Goal: Task Accomplishment & Management: Complete application form

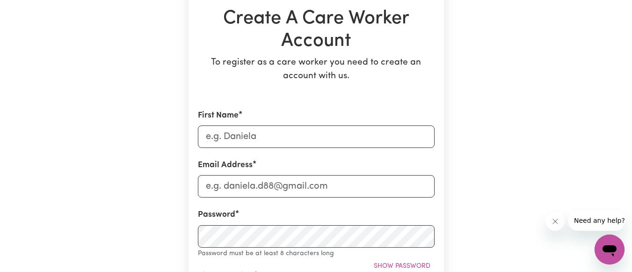
scroll to position [96, 0]
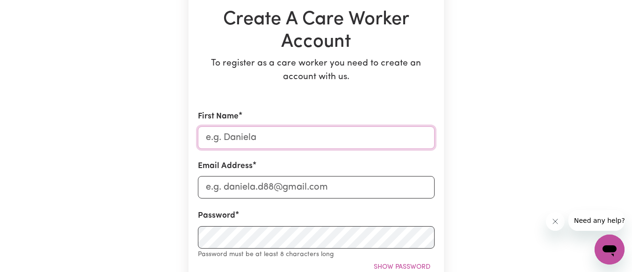
click at [268, 142] on input "First Name" at bounding box center [316, 137] width 237 height 22
type input "[PERSON_NAME]"
type input "A"
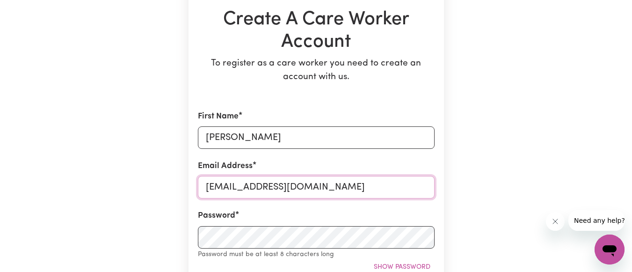
type input "[EMAIL_ADDRESS][DOMAIN_NAME]"
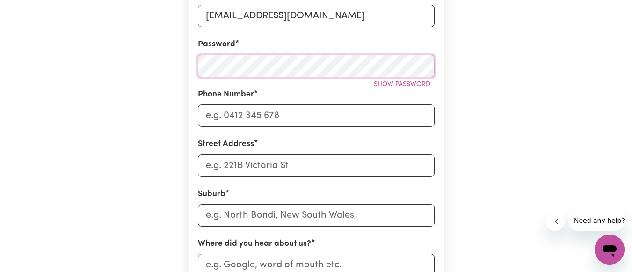
scroll to position [268, 0]
click at [408, 88] on button "Show password" at bounding box center [402, 84] width 65 height 15
click at [325, 110] on input "Phone Number" at bounding box center [316, 115] width 237 height 22
type input "0416549155"
click at [305, 165] on input "Street Address" at bounding box center [316, 165] width 237 height 22
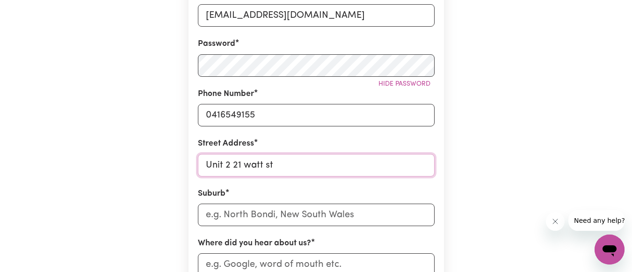
type input "Unit 2 21 watt st"
click at [286, 216] on input "text" at bounding box center [316, 215] width 237 height 22
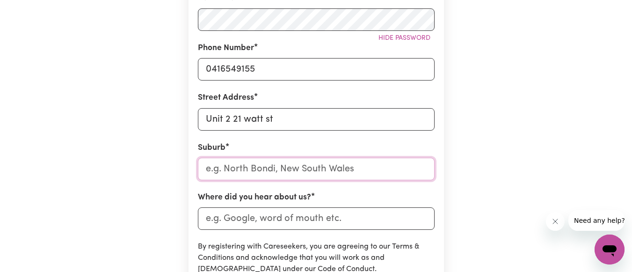
scroll to position [318, 0]
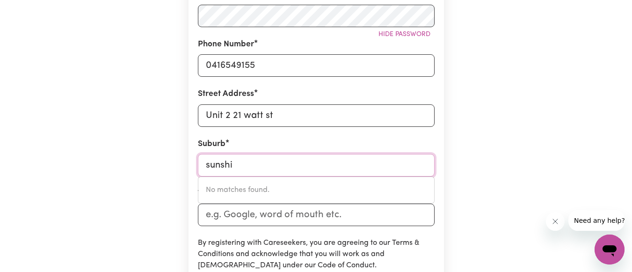
type input "sunsh"
type input "sunshINE, [GEOGRAPHIC_DATA], 2264"
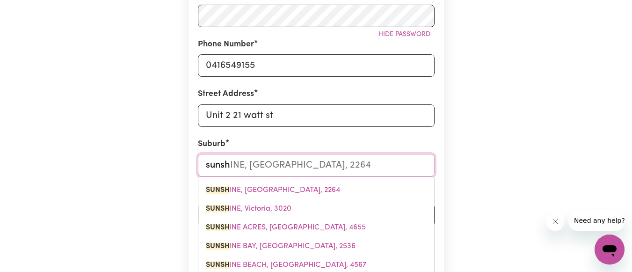
type input "sunshi"
type input "sunshiNE, [GEOGRAPHIC_DATA], 2264"
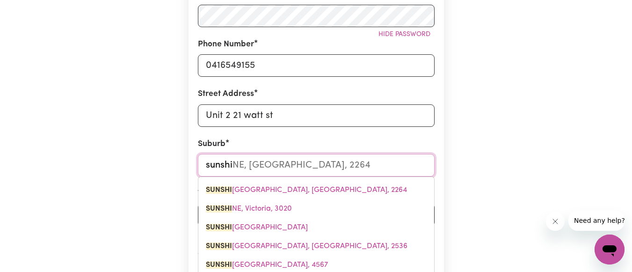
type input "sunshin"
type input "sunshinE, [GEOGRAPHIC_DATA], 2264"
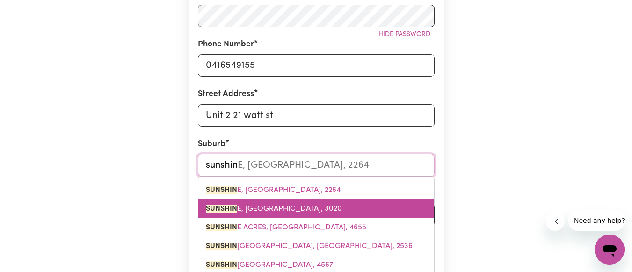
click at [292, 207] on span "SUNSHIN E, [GEOGRAPHIC_DATA], 3020" at bounding box center [274, 208] width 136 height 7
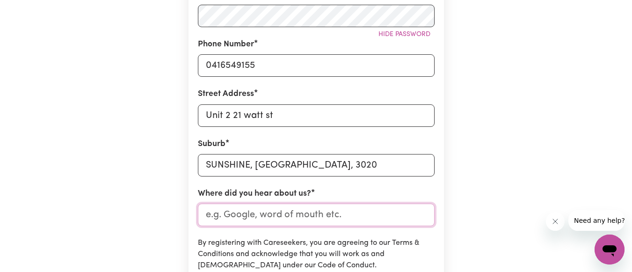
click at [266, 214] on input "Where did you hear about us?" at bounding box center [316, 215] width 237 height 22
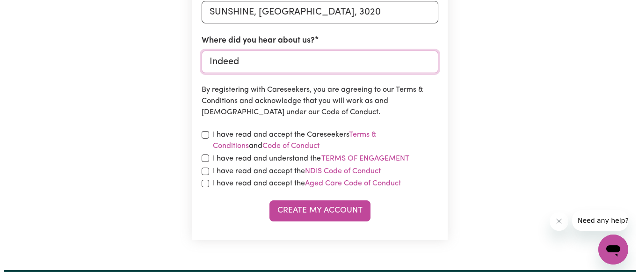
scroll to position [473, 0]
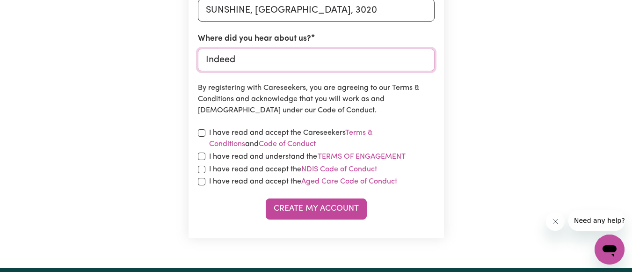
type input "Indeed"
click at [220, 136] on label "I have read and accept the Careseekers Terms & Conditions and Code of Conduct" at bounding box center [322, 138] width 226 height 22
click at [205, 134] on input "checkbox" at bounding box center [201, 132] width 7 height 7
checkbox input "true"
click at [204, 156] on input "checkbox" at bounding box center [201, 156] width 7 height 7
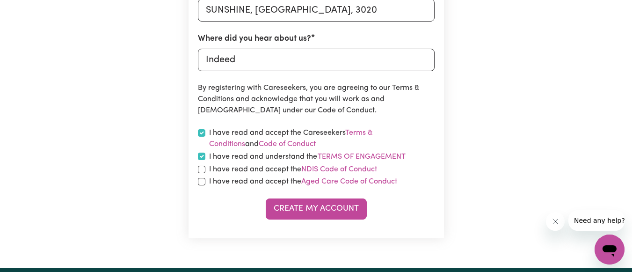
checkbox input "true"
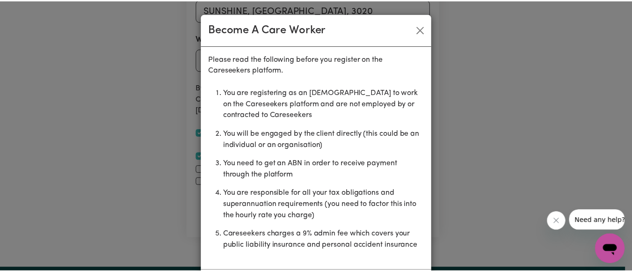
scroll to position [45, 0]
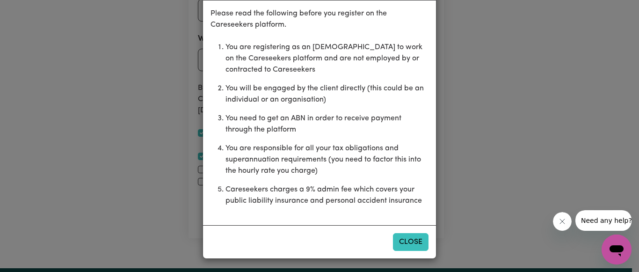
click at [406, 242] on button "Close" at bounding box center [411, 242] width 36 height 18
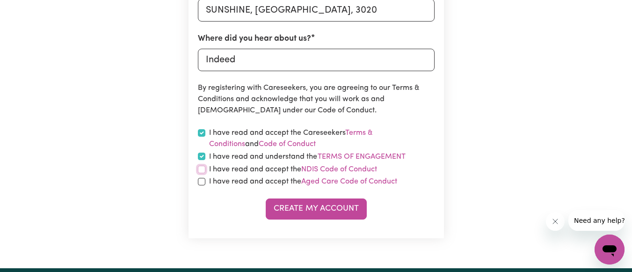
click at [201, 167] on input "checkbox" at bounding box center [201, 169] width 7 height 7
checkbox input "true"
click at [202, 179] on input "checkbox" at bounding box center [201, 181] width 7 height 7
checkbox input "true"
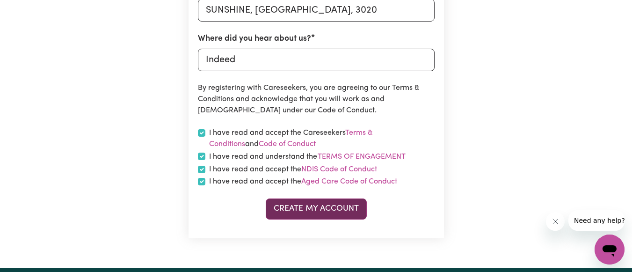
click at [312, 212] on button "Create My Account" at bounding box center [316, 208] width 101 height 21
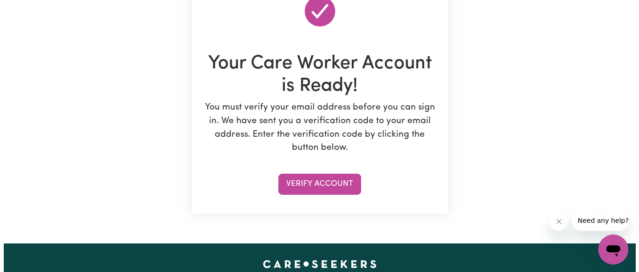
scroll to position [111, 0]
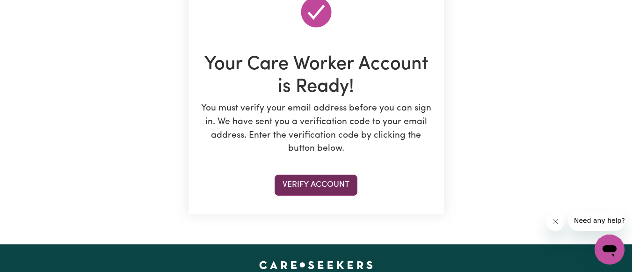
click at [323, 176] on button "Verify Account" at bounding box center [316, 185] width 83 height 21
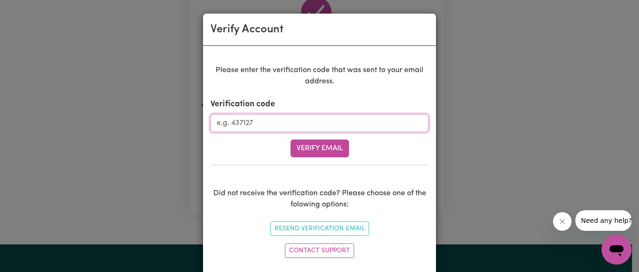
click at [239, 121] on input "Verification code" at bounding box center [320, 123] width 218 height 18
type input "145194"
click at [312, 146] on button "Verify Email" at bounding box center [320, 148] width 59 height 18
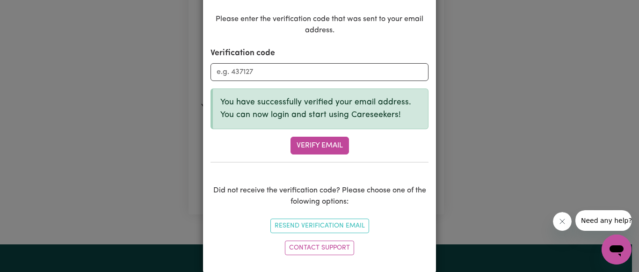
scroll to position [66, 0]
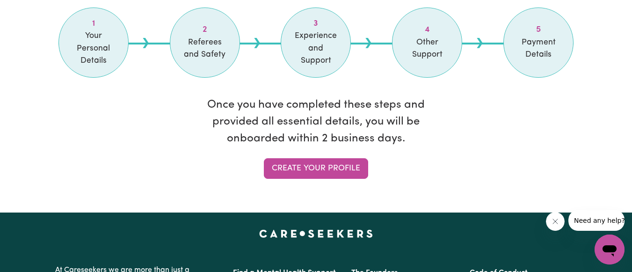
scroll to position [843, 0]
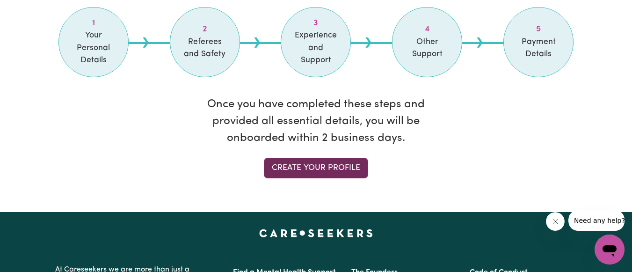
click at [322, 158] on link "Create your profile" at bounding box center [316, 168] width 104 height 21
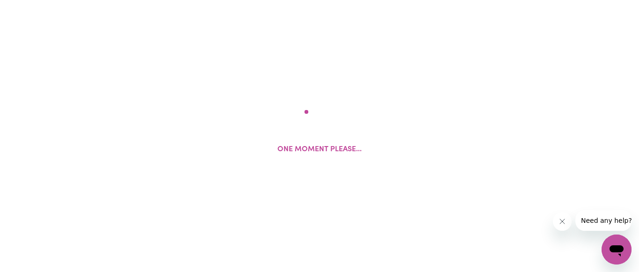
select select "Studying a healthcare related degree or qualification"
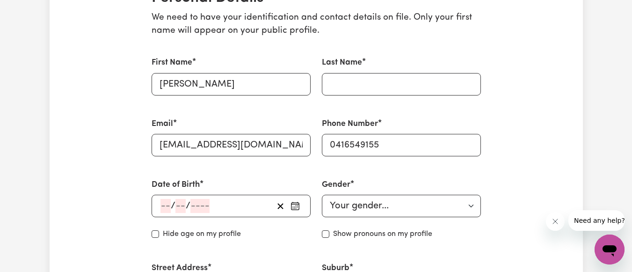
scroll to position [247, 0]
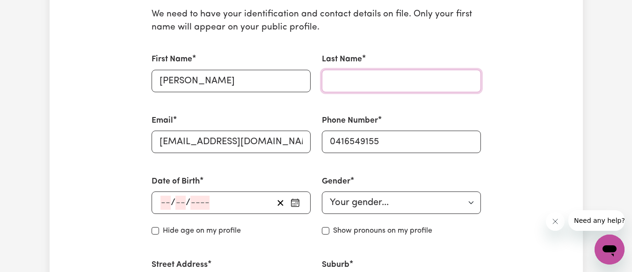
click at [360, 83] on input "Last Name" at bounding box center [401, 81] width 159 height 22
type input "Tiwari"
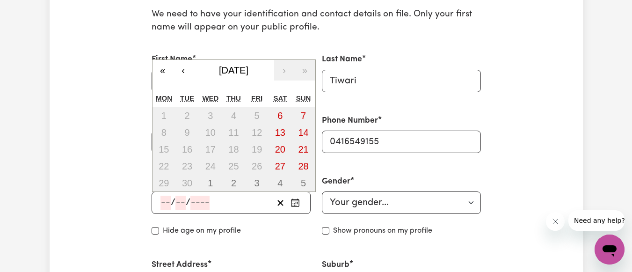
click at [168, 202] on input "number" at bounding box center [166, 203] width 10 height 14
type input "06"
type input "09"
type input "200"
type input "[DATE]"
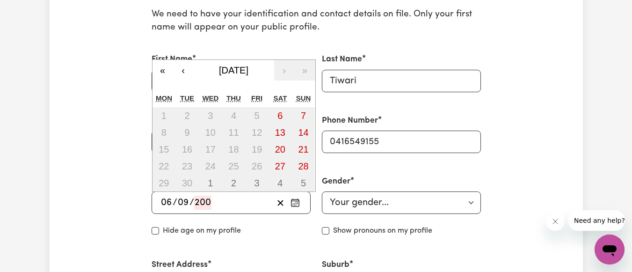
type input "6"
type input "9"
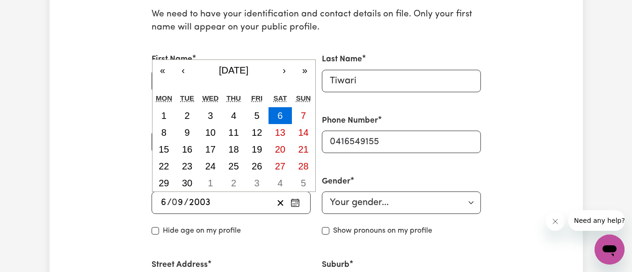
type input "2003"
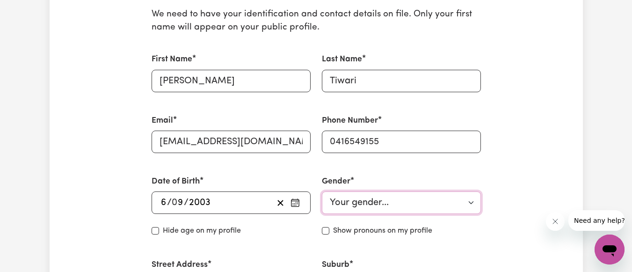
click at [350, 192] on select "Your gender... [DEMOGRAPHIC_DATA] [DEMOGRAPHIC_DATA] [DEMOGRAPHIC_DATA] Other P…" at bounding box center [401, 202] width 159 height 22
select select "[DEMOGRAPHIC_DATA]"
click at [322, 191] on select "Your gender... [DEMOGRAPHIC_DATA] [DEMOGRAPHIC_DATA] [DEMOGRAPHIC_DATA] Other P…" at bounding box center [401, 202] width 159 height 22
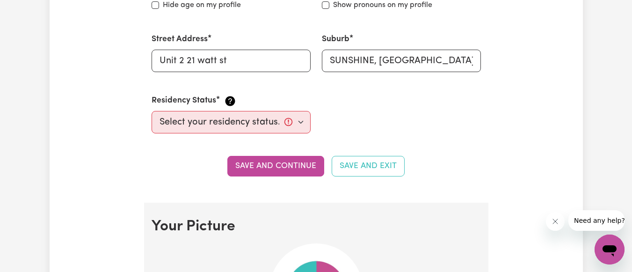
scroll to position [477, 0]
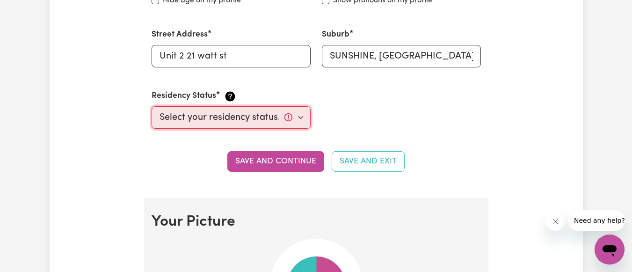
click at [271, 121] on select "Select your residency status... [DEMOGRAPHIC_DATA] citizen Australian PR [DEMOG…" at bounding box center [231, 117] width 159 height 22
select select "Student Visa"
click at [152, 106] on select "Select your residency status... [DEMOGRAPHIC_DATA] citizen Australian PR [DEMOG…" at bounding box center [231, 117] width 159 height 22
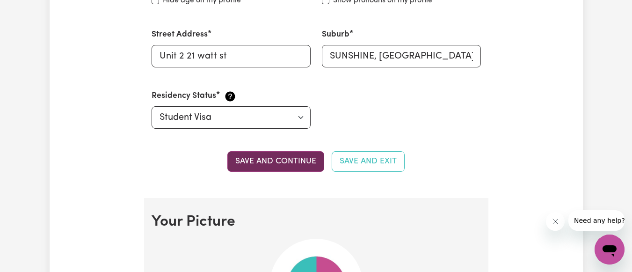
click at [284, 155] on button "Save and continue" at bounding box center [275, 161] width 97 height 21
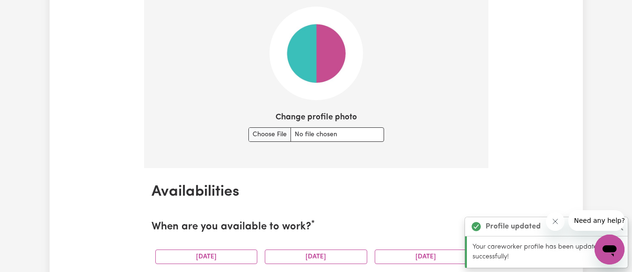
scroll to position [712, 0]
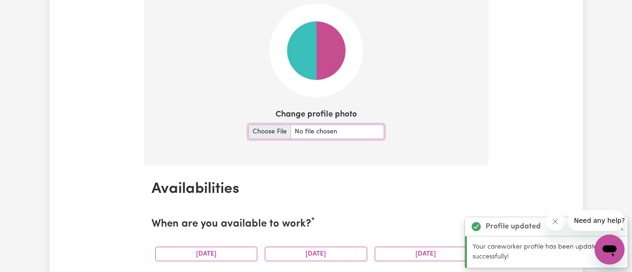
click at [263, 137] on input "Change profile photo" at bounding box center [317, 131] width 136 height 15
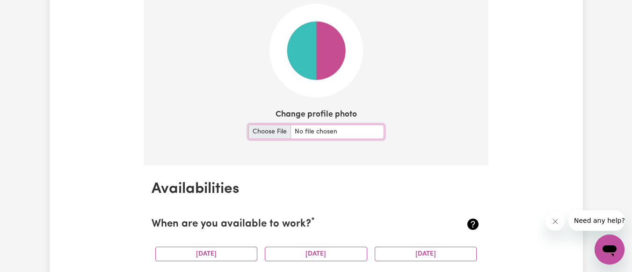
click at [267, 130] on input "Change profile photo" at bounding box center [317, 131] width 136 height 15
type input "C:\fakepath\1000038142.jpg"
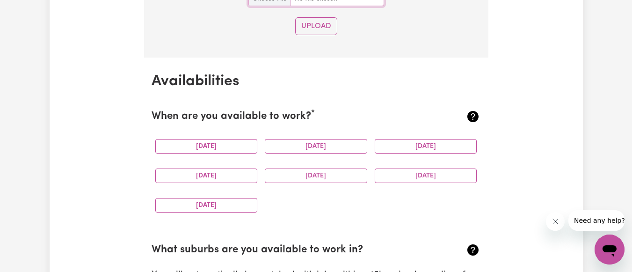
scroll to position [980, 0]
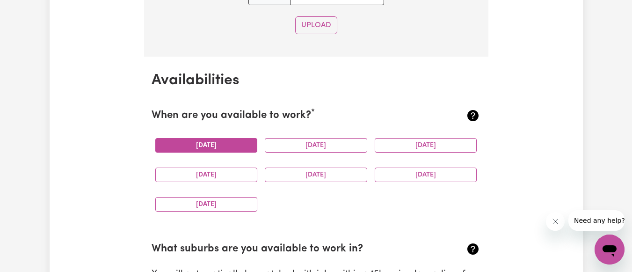
click at [237, 141] on button "[DATE]" at bounding box center [206, 145] width 102 height 15
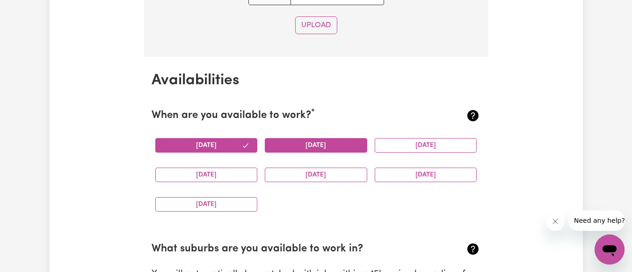
click at [290, 144] on button "[DATE]" at bounding box center [316, 145] width 102 height 15
click at [298, 177] on button "[DATE]" at bounding box center [316, 175] width 102 height 15
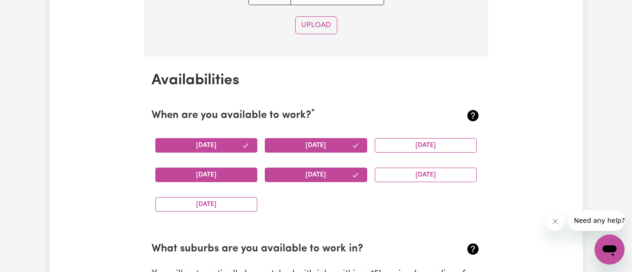
click at [232, 176] on button "[DATE]" at bounding box center [206, 175] width 102 height 15
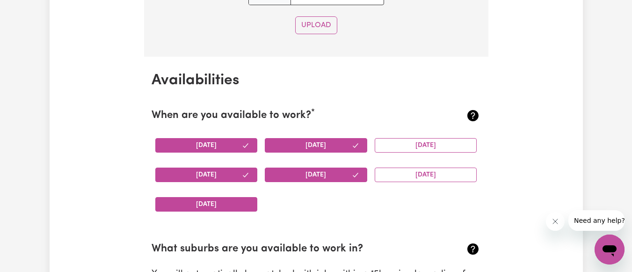
click at [234, 208] on button "[DATE]" at bounding box center [206, 204] width 102 height 15
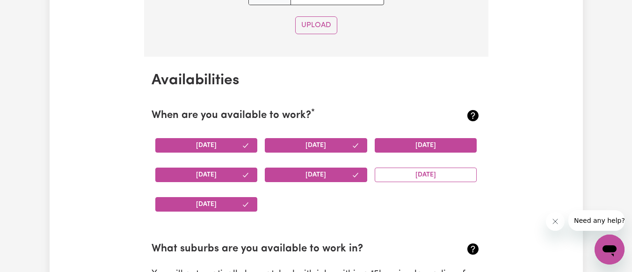
click at [419, 144] on button "[DATE]" at bounding box center [426, 145] width 102 height 15
click at [421, 168] on button "[DATE]" at bounding box center [426, 175] width 102 height 15
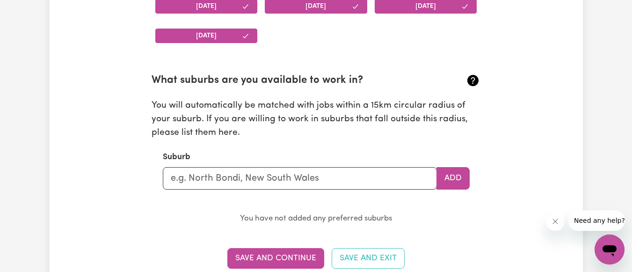
scroll to position [1149, 0]
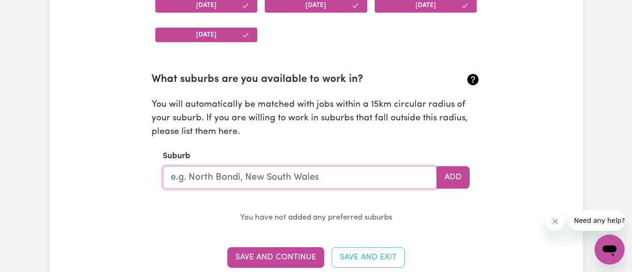
click at [329, 179] on input "text" at bounding box center [300, 177] width 274 height 22
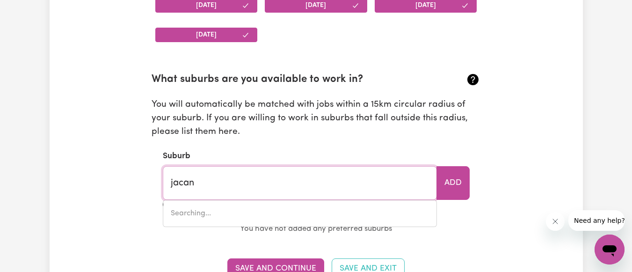
type input "jacana"
type input "jacana, [GEOGRAPHIC_DATA], 3047"
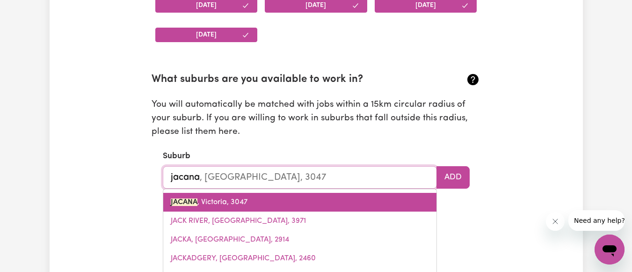
click at [301, 196] on link "[STREET_ADDRESS]" at bounding box center [299, 202] width 273 height 19
type input "[STREET_ADDRESS]"
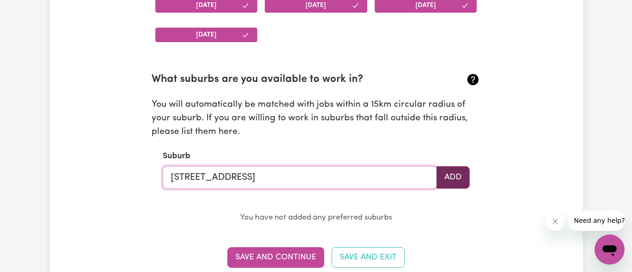
type input "[STREET_ADDRESS]"
click at [447, 181] on button "Add" at bounding box center [453, 177] width 33 height 22
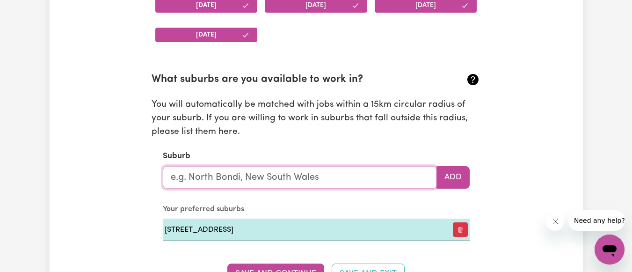
click at [294, 175] on input "text" at bounding box center [300, 177] width 274 height 22
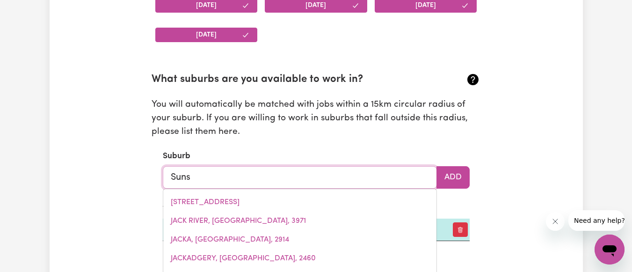
type input "Sunsh"
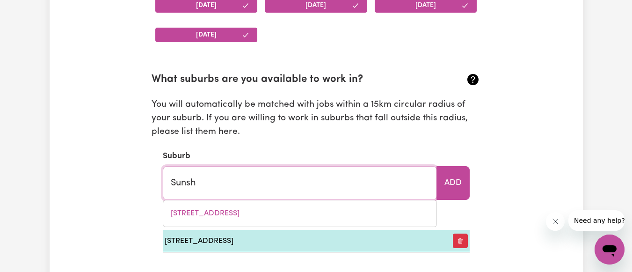
type input "SunshINE, [GEOGRAPHIC_DATA], 2264"
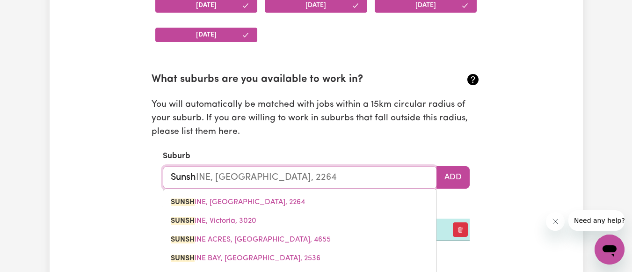
type input "Sunshi"
type input "SunshiNE, [GEOGRAPHIC_DATA], 2264"
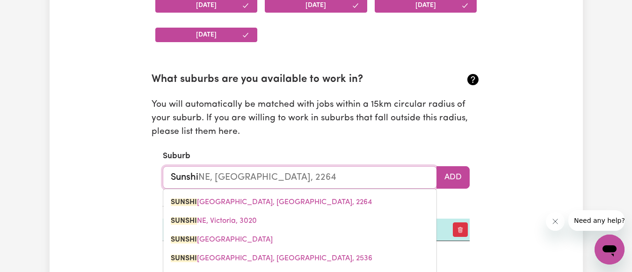
type input "Sunshin"
type input "SunshinE, [GEOGRAPHIC_DATA], 2264"
type input "Sunshine"
type input "Sunshine, [GEOGRAPHIC_DATA], 2264"
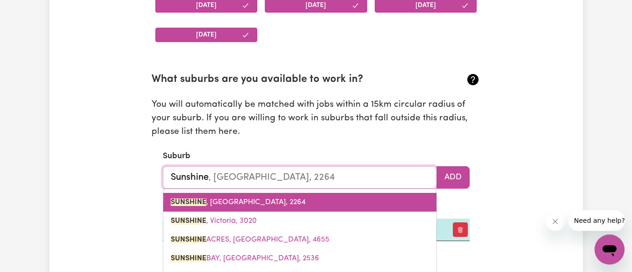
click at [281, 193] on link "SUNSHINE , [GEOGRAPHIC_DATA], 2264" at bounding box center [299, 202] width 273 height 19
type input "SUNSHINE, [GEOGRAPHIC_DATA], 2264"
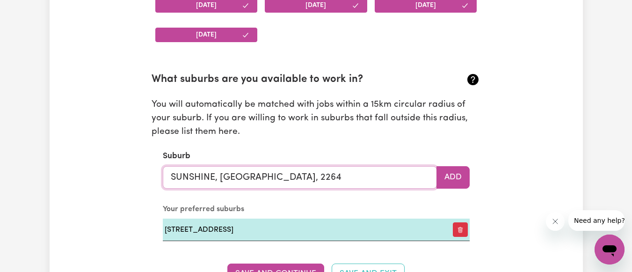
type input "SUNSHINE, [GEOGRAPHIC_DATA], 226"
type input "SUNSHINE, [GEOGRAPHIC_DATA], 2264"
type input "SUNSHINE"
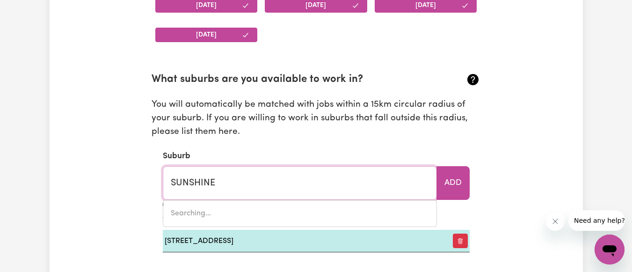
type input "SUNSHINE, [GEOGRAPHIC_DATA], 2264"
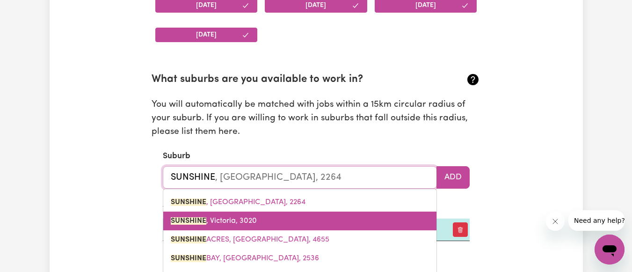
click at [203, 217] on mark "SUNSHINE" at bounding box center [189, 220] width 36 height 7
type input "SUNSHINE, [GEOGRAPHIC_DATA], 3020"
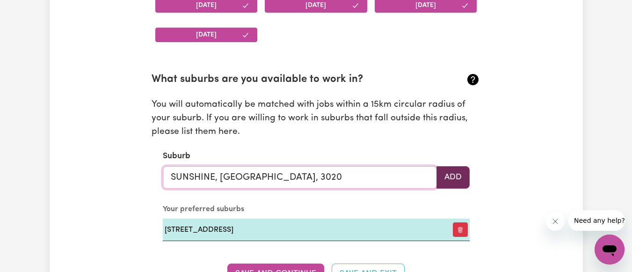
type input "SUNSHINE, [GEOGRAPHIC_DATA], 3020"
click at [453, 180] on button "Add" at bounding box center [453, 177] width 33 height 22
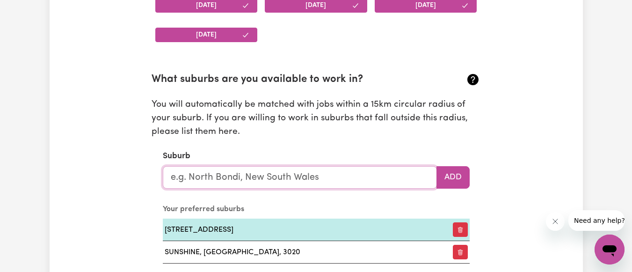
click at [340, 179] on input "text" at bounding box center [300, 177] width 274 height 22
type input "[PERSON_NAME]"
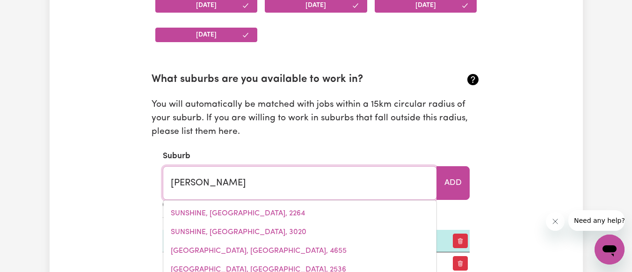
type input "MelALEUCA, [GEOGRAPHIC_DATA], 6079"
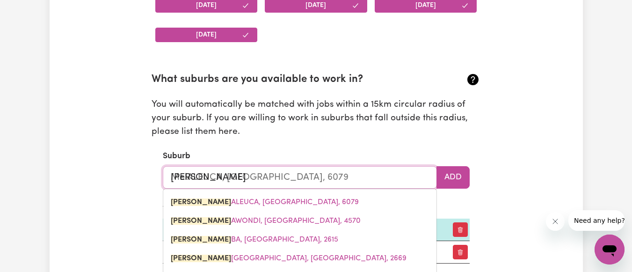
type input "Melb"
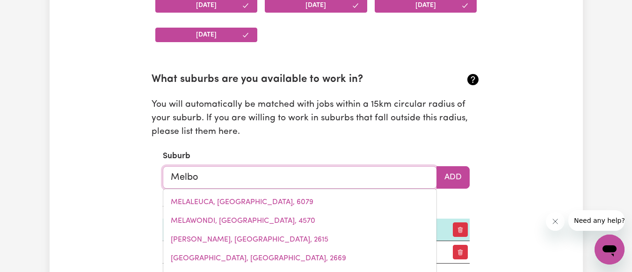
type input "Melbou"
type input "MelbouRNE, [GEOGRAPHIC_DATA], 3000"
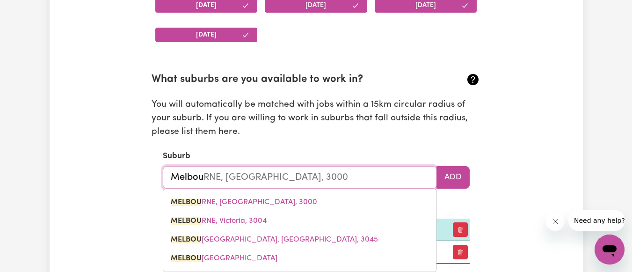
type input "Melbour"
type input "MelbourNE, [GEOGRAPHIC_DATA], 3000"
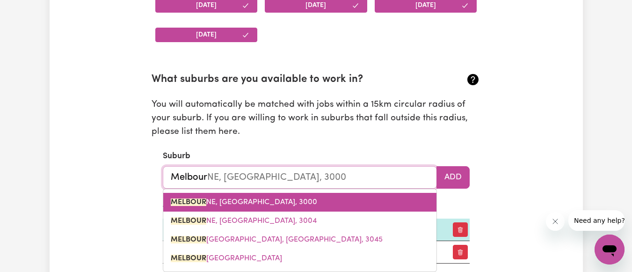
click at [273, 203] on link "MELBOUR NE, [GEOGRAPHIC_DATA], 3000" at bounding box center [299, 202] width 273 height 19
type input "[GEOGRAPHIC_DATA], [GEOGRAPHIC_DATA], 3000"
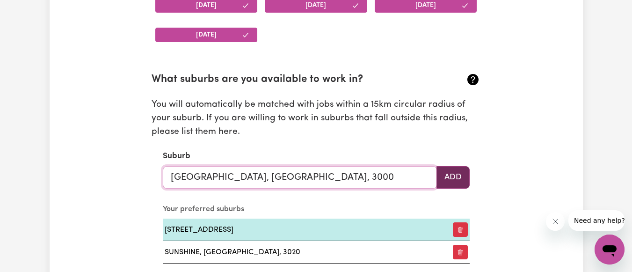
type input "[GEOGRAPHIC_DATA], [GEOGRAPHIC_DATA], 3000"
click at [441, 177] on button "Add" at bounding box center [453, 177] width 33 height 22
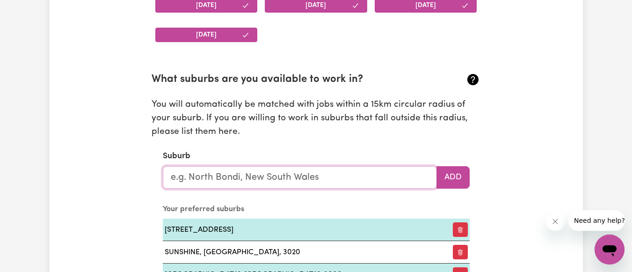
click at [327, 170] on input "text" at bounding box center [300, 177] width 274 height 22
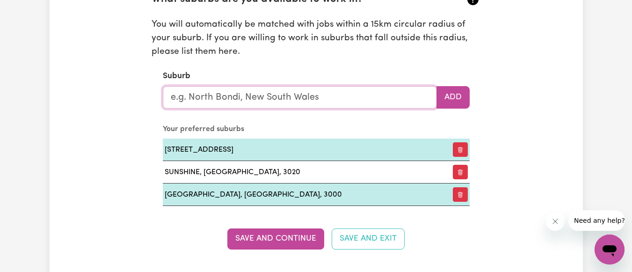
scroll to position [1266, 0]
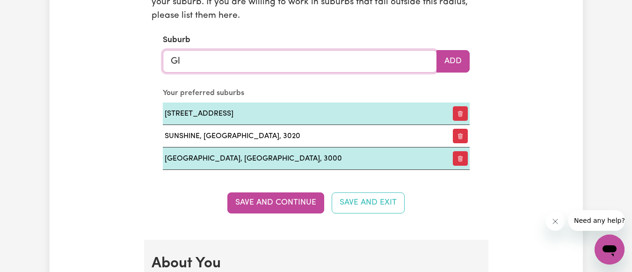
type input "Gle"
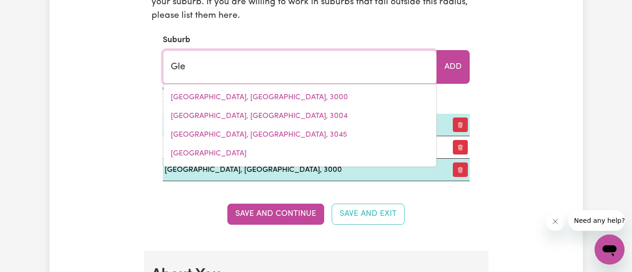
type input "GleBE, [GEOGRAPHIC_DATA], 2037"
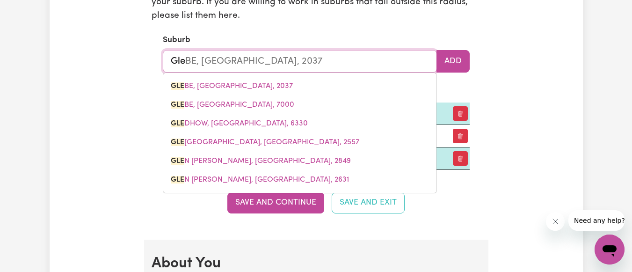
type input "[PERSON_NAME]"
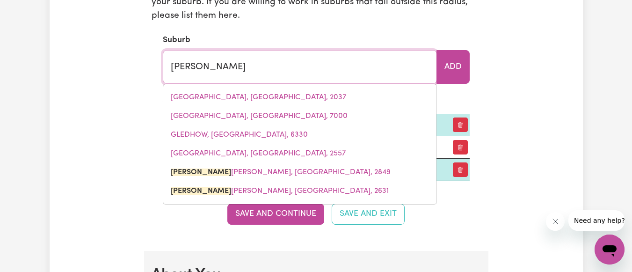
type input "[PERSON_NAME] [PERSON_NAME], [GEOGRAPHIC_DATA], 2849"
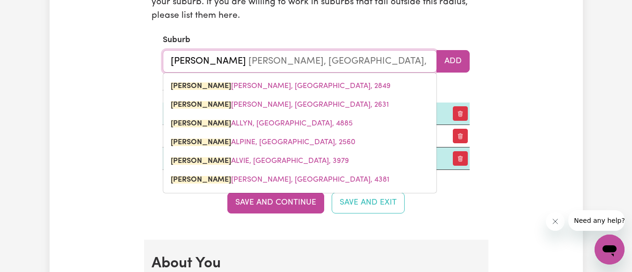
type input "Glenr"
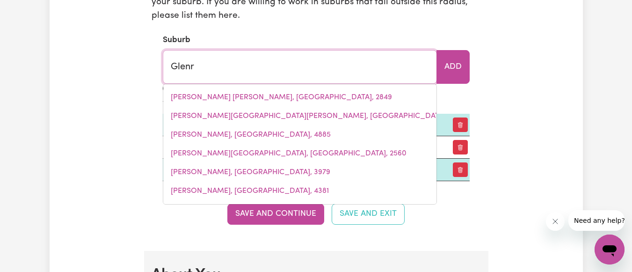
type input "[GEOGRAPHIC_DATA], [GEOGRAPHIC_DATA], 4626"
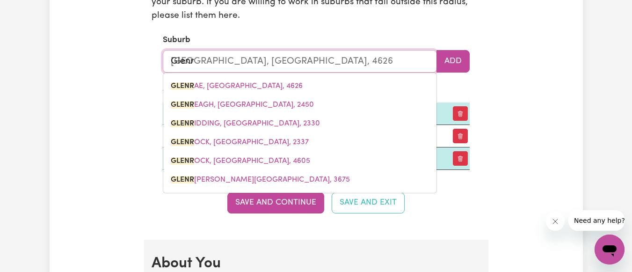
type input "Glenro"
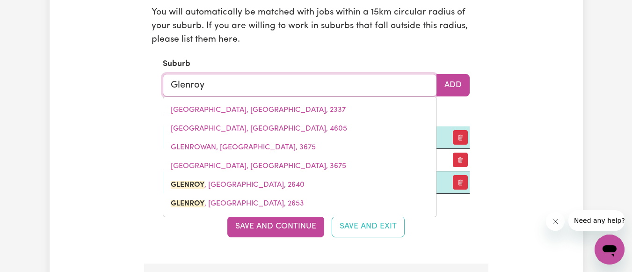
scroll to position [1241, 0]
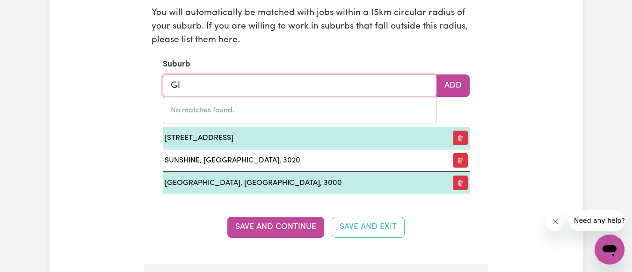
type input "G"
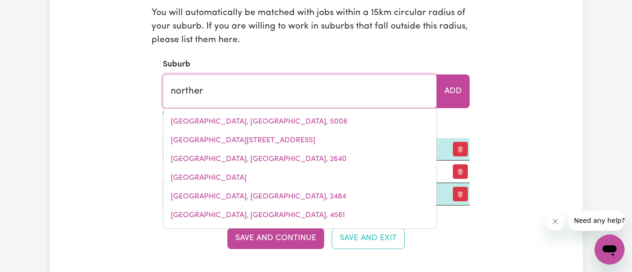
type input "northern"
type input "northern GULLY, [GEOGRAPHIC_DATA], 6532"
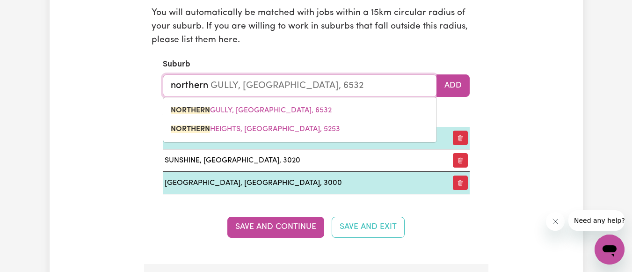
type input "northern s"
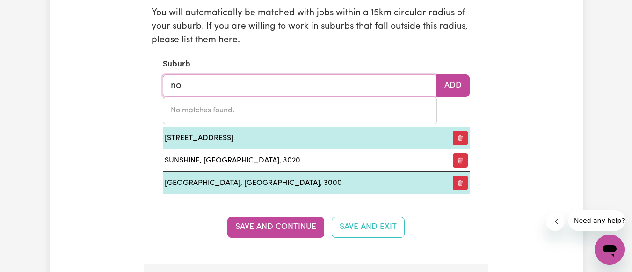
type input "n"
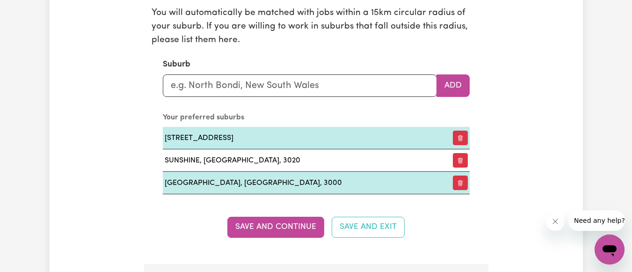
click at [113, 56] on div "Update Profile 1 2 3 4 5 Step 1 : Personal Details Let potential clients know w…" at bounding box center [317, 164] width 534 height 2692
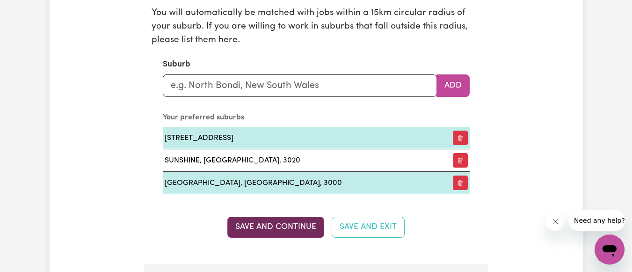
click at [282, 221] on button "Save and Continue" at bounding box center [275, 227] width 97 height 21
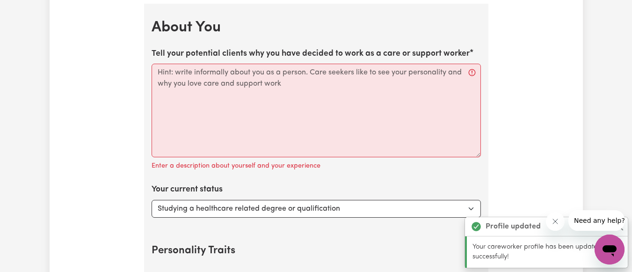
scroll to position [1504, 0]
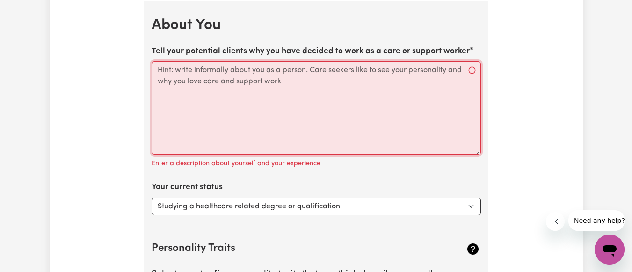
click at [261, 81] on textarea "Tell your potential clients why you have decided to work as a care or support w…" at bounding box center [316, 108] width 329 height 94
paste textarea "Experienced professional with a diverse background in customer service and lead…"
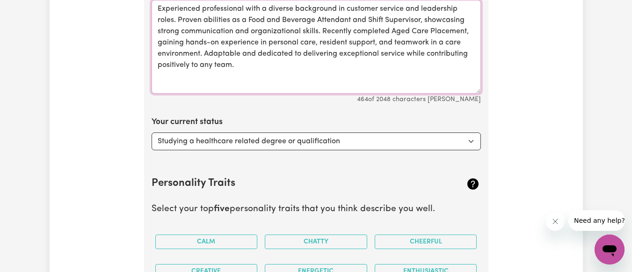
scroll to position [1566, 0]
type textarea "Experienced professional with a diverse background in customer service and lead…"
click at [301, 141] on select "Select... Studying a healthcare related degree or qualification Studying a non-…" at bounding box center [316, 141] width 329 height 18
select select "Studying a non-healthcare related degree or qualification"
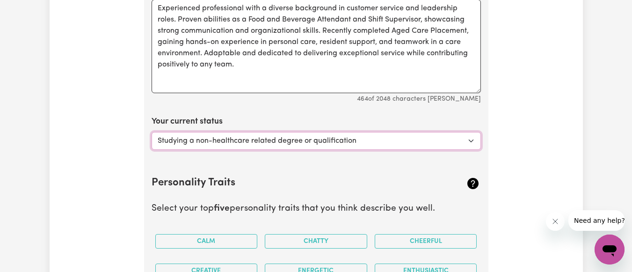
click at [152, 132] on select "Select... Studying a healthcare related degree or qualification Studying a non-…" at bounding box center [316, 141] width 329 height 18
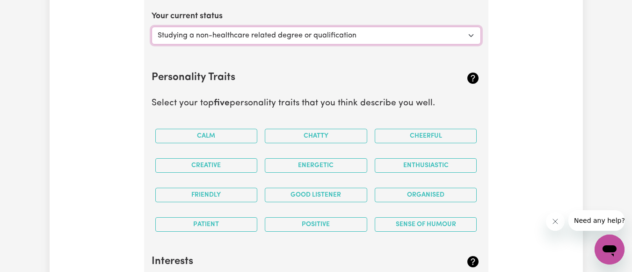
scroll to position [1673, 0]
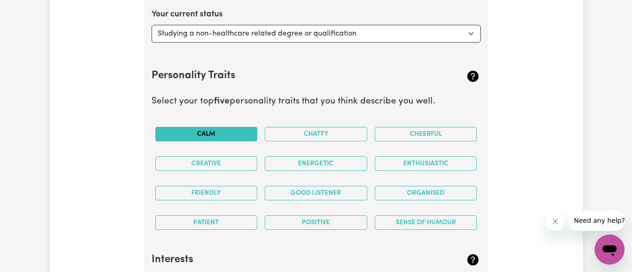
click at [224, 138] on button "Calm" at bounding box center [206, 134] width 102 height 15
click at [296, 137] on button "Chatty" at bounding box center [316, 134] width 102 height 15
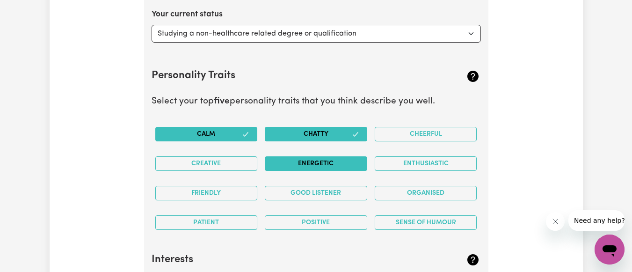
click at [329, 156] on button "Energetic" at bounding box center [316, 163] width 102 height 15
click at [423, 129] on button "Cheerful" at bounding box center [426, 134] width 102 height 15
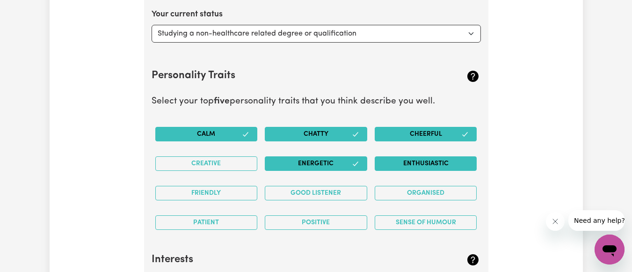
drag, startPoint x: 426, startPoint y: 170, endPoint x: 437, endPoint y: 160, distance: 15.2
click at [437, 160] on div "Enthusiastic" at bounding box center [426, 163] width 110 height 29
click at [437, 160] on button "Enthusiastic" at bounding box center [426, 163] width 102 height 15
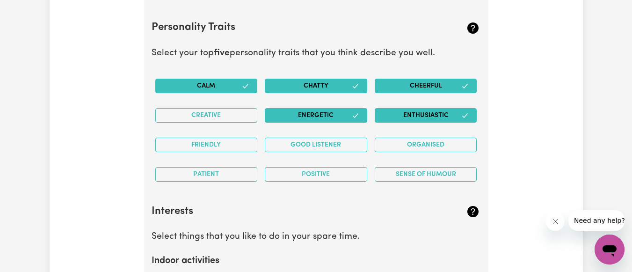
scroll to position [1744, 0]
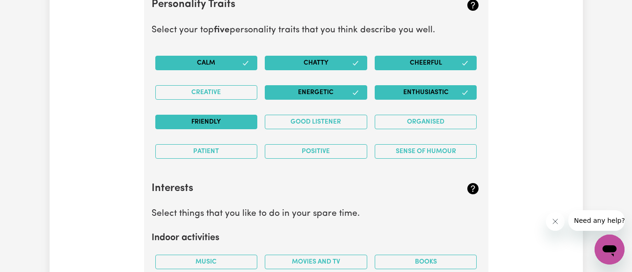
click at [235, 127] on button "Friendly" at bounding box center [206, 122] width 102 height 15
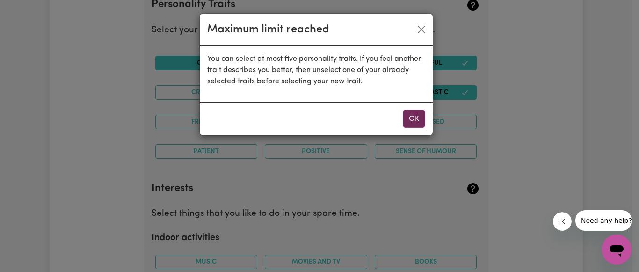
click at [412, 123] on button "OK" at bounding box center [414, 119] width 22 height 18
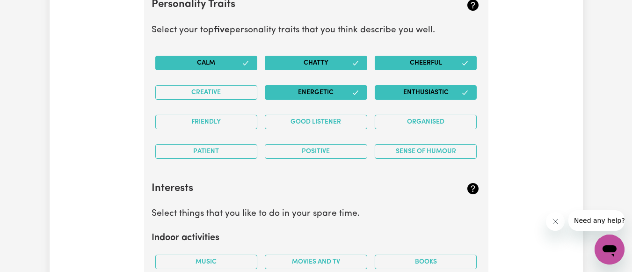
click at [341, 62] on button "Chatty" at bounding box center [316, 63] width 102 height 15
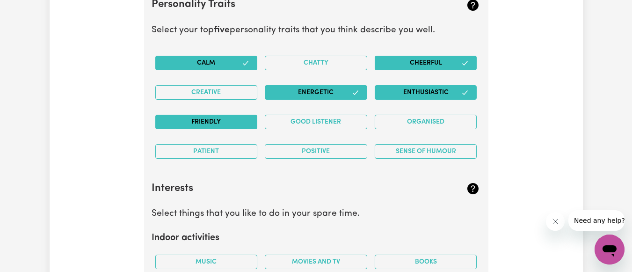
click at [225, 122] on button "Friendly" at bounding box center [206, 122] width 102 height 15
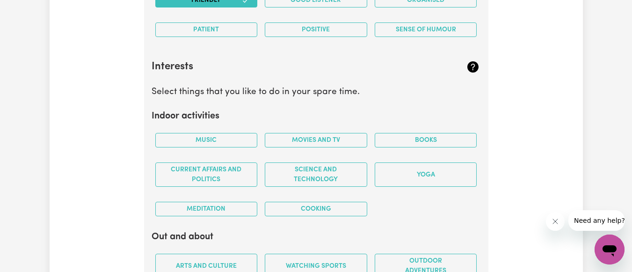
scroll to position [1883, 0]
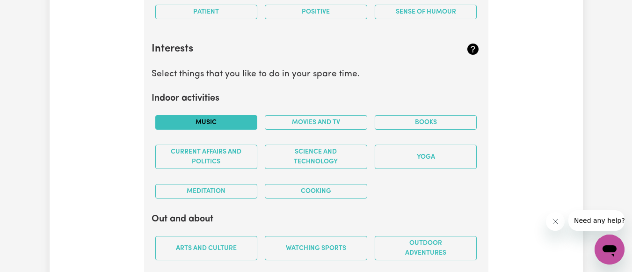
click at [228, 117] on button "Music" at bounding box center [206, 122] width 102 height 15
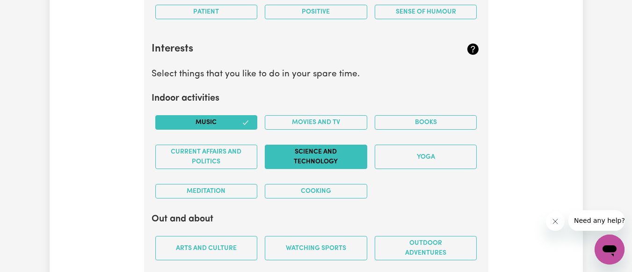
click at [319, 156] on button "Science and Technology" at bounding box center [316, 157] width 102 height 24
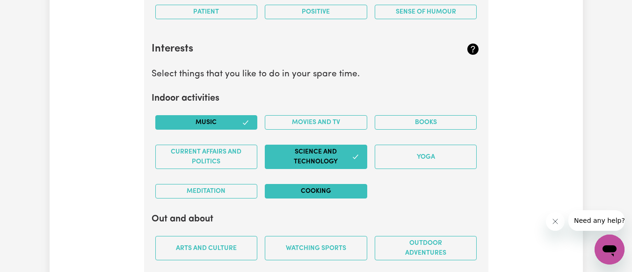
click at [342, 185] on button "Cooking" at bounding box center [316, 191] width 102 height 15
click at [342, 121] on button "Movies and TV" at bounding box center [316, 122] width 102 height 15
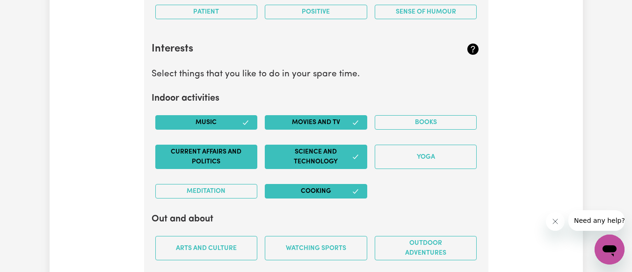
click at [217, 159] on button "Current Affairs and Politics" at bounding box center [206, 157] width 102 height 24
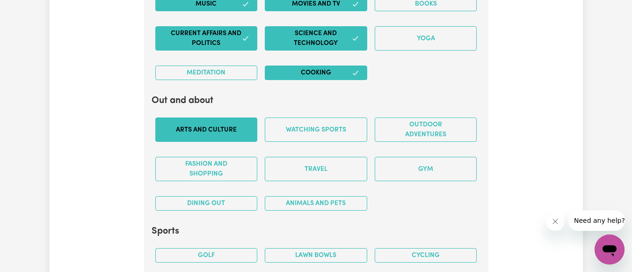
scroll to position [2002, 0]
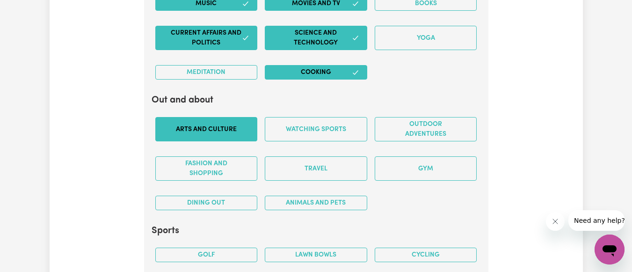
click at [221, 125] on button "Arts and Culture" at bounding box center [206, 129] width 102 height 24
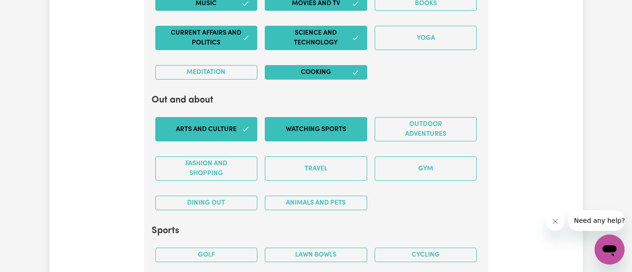
click at [344, 138] on button "Watching sports" at bounding box center [316, 129] width 102 height 24
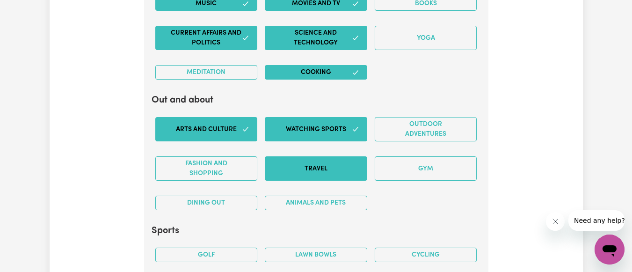
click at [342, 170] on button "Travel" at bounding box center [316, 168] width 102 height 24
click at [232, 199] on button "Dining out" at bounding box center [206, 203] width 102 height 15
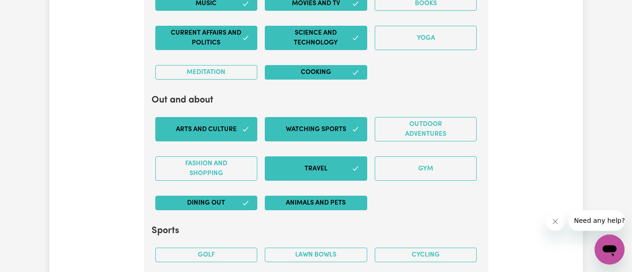
click at [300, 205] on button "Animals and pets" at bounding box center [316, 203] width 102 height 15
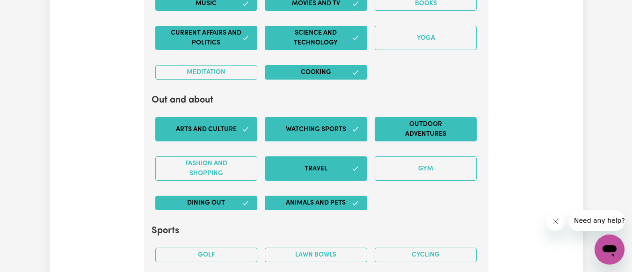
click at [396, 128] on button "Outdoor adventures" at bounding box center [426, 129] width 102 height 24
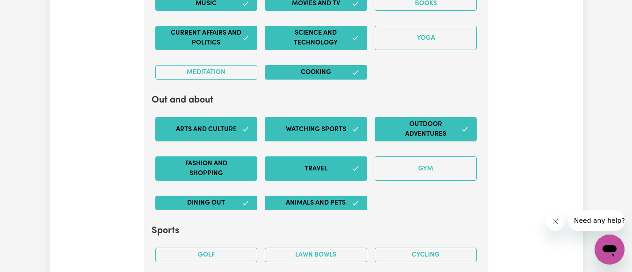
click at [232, 171] on button "Fashion and shopping" at bounding box center [206, 168] width 102 height 24
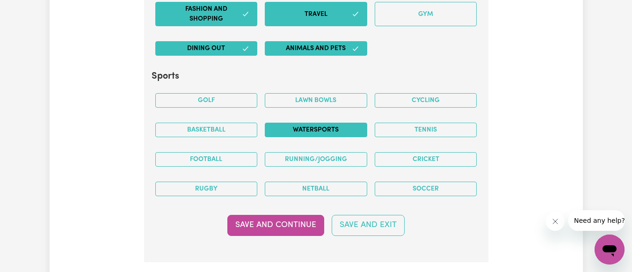
scroll to position [2157, 0]
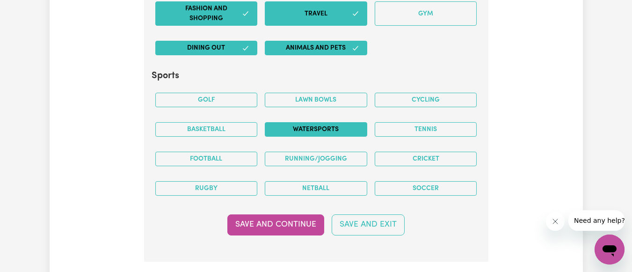
click at [326, 122] on button "Watersports" at bounding box center [316, 129] width 102 height 15
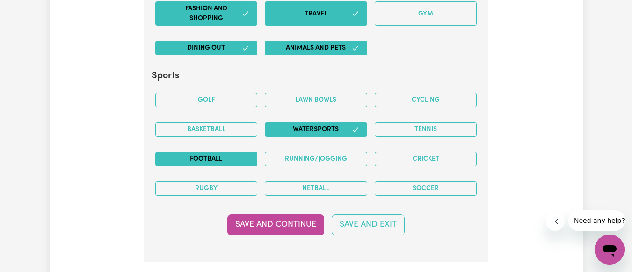
click at [233, 153] on button "Football" at bounding box center [206, 159] width 102 height 15
click at [397, 184] on button "Soccer" at bounding box center [426, 188] width 102 height 15
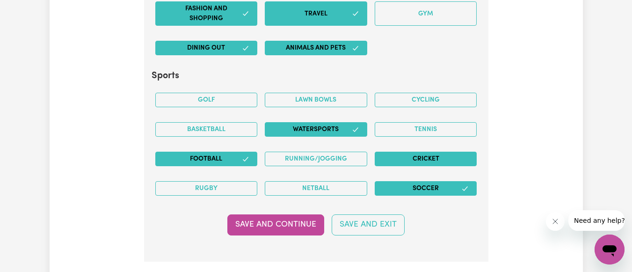
click at [429, 154] on button "Cricket" at bounding box center [426, 159] width 102 height 15
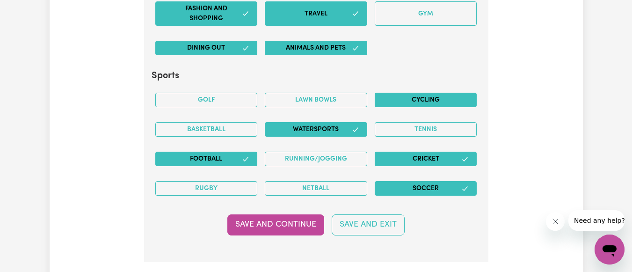
click at [417, 103] on button "Cycling" at bounding box center [426, 100] width 102 height 15
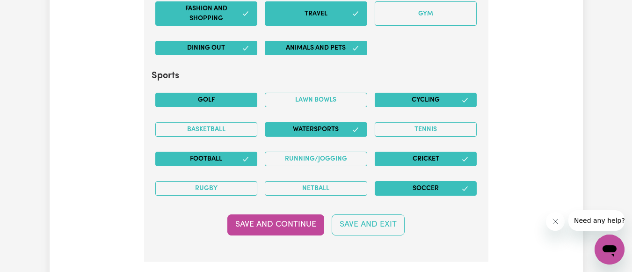
click at [247, 96] on button "Golf" at bounding box center [206, 100] width 102 height 15
click at [455, 134] on button "Tennis" at bounding box center [426, 129] width 102 height 15
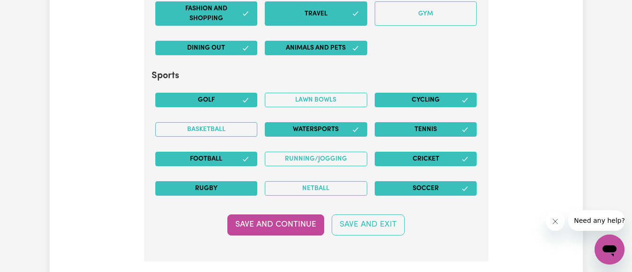
click at [234, 190] on button "Rugby" at bounding box center [206, 188] width 102 height 15
click at [240, 134] on button "Basketball" at bounding box center [206, 129] width 102 height 15
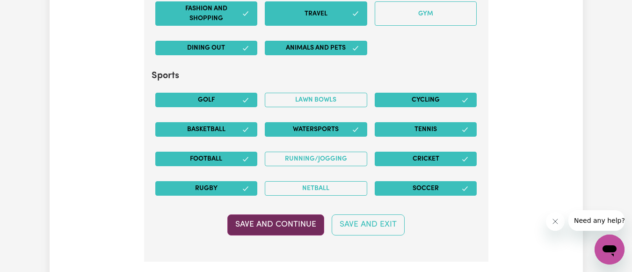
click at [285, 227] on button "Save and Continue" at bounding box center [275, 224] width 97 height 21
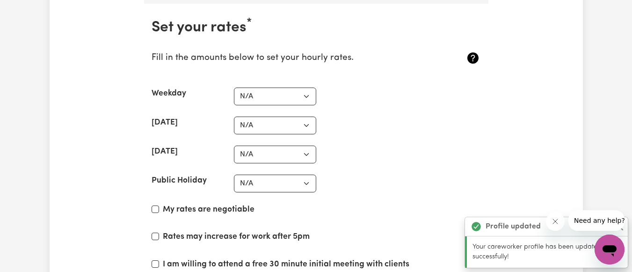
scroll to position [2417, 0]
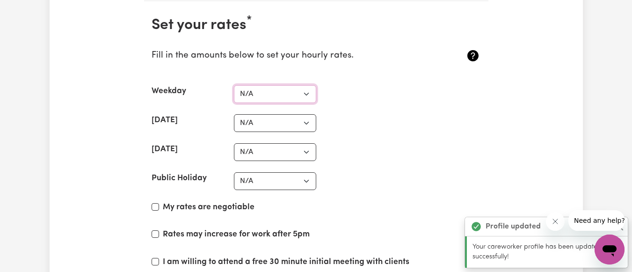
click at [260, 99] on select "N/A $37 $38 $39 $40 $41 $42 $43 $44 $45 $46 $47 $48 $49 $50 $51 $52 $53 $54 $55…" at bounding box center [275, 94] width 82 height 18
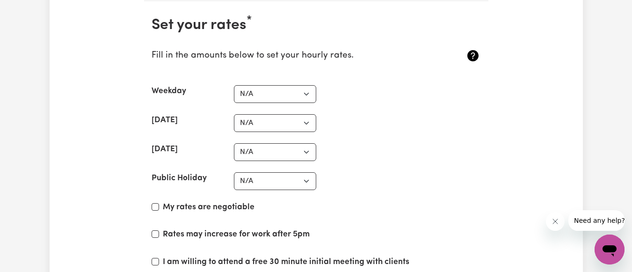
click at [358, 38] on div "Fill in the amounts below to set your hourly rates." at bounding box center [289, 56] width 275 height 36
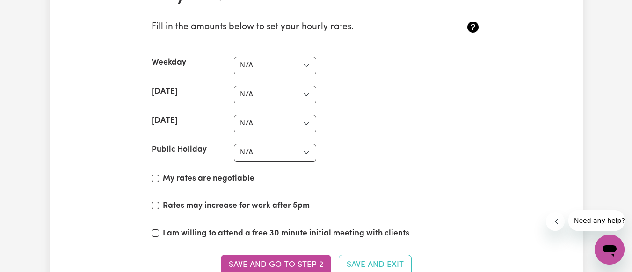
scroll to position [2447, 0]
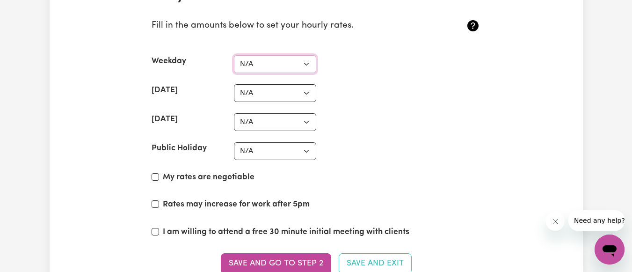
click at [287, 59] on select "N/A $37 $38 $39 $40 $41 $42 $43 $44 $45 $46 $47 $48 $49 $50 $51 $52 $53 $54 $55…" at bounding box center [275, 64] width 82 height 18
click at [411, 116] on div "[DATE] N/A $37 $38 $39 $40 $41 $42 $43 $44 $45 $46 $47 $48 $49 $50 $51 $52 $53 …" at bounding box center [316, 122] width 329 height 18
click at [221, 176] on label "My rates are negotiable" at bounding box center [209, 177] width 92 height 12
click at [159, 176] on input "My rates are negotiable" at bounding box center [155, 176] width 7 height 7
checkbox input "true"
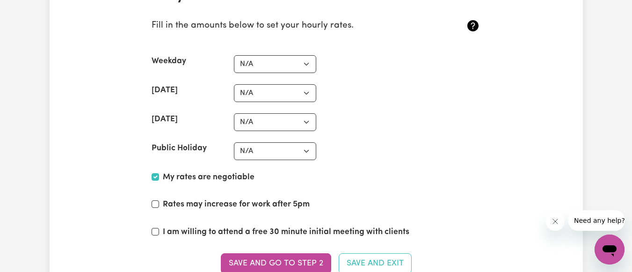
click at [199, 207] on label "Rates may increase for work after 5pm" at bounding box center [236, 204] width 147 height 12
click at [159, 207] on input "Rates may increase for work after 5pm" at bounding box center [155, 203] width 7 height 7
checkbox input "true"
click at [216, 234] on label "I am willing to attend a free 30 minute initial meeting with clients" at bounding box center [286, 232] width 247 height 12
click at [159, 234] on input "I am willing to attend a free 30 minute initial meeting with clients" at bounding box center [155, 231] width 7 height 7
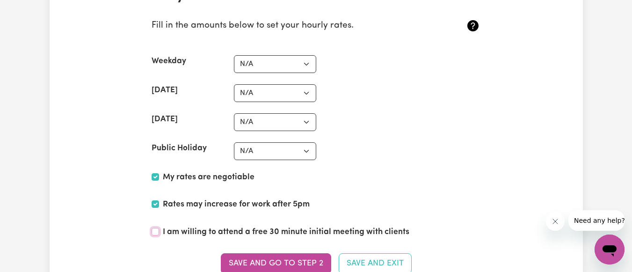
checkbox input "true"
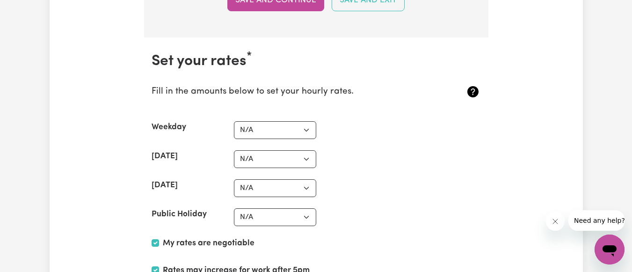
scroll to position [2380, 0]
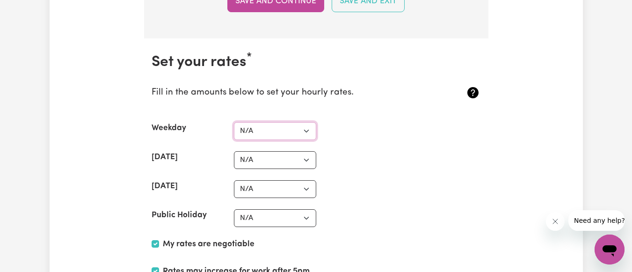
click at [257, 137] on select "N/A $37 $38 $39 $40 $41 $42 $43 $44 $45 $46 $47 $48 $49 $50 $51 $52 $53 $54 $55…" at bounding box center [275, 131] width 82 height 18
click at [340, 125] on div "Weekday N/A $37 $38 $39 $40 $41 $42 $43 $44 $45 $46 $47 $48 $49 $50 $51 $52 $53…" at bounding box center [316, 131] width 329 height 18
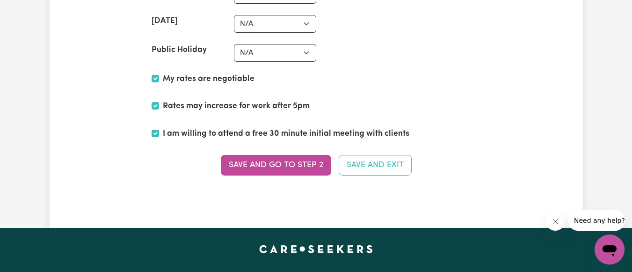
scroll to position [2546, 0]
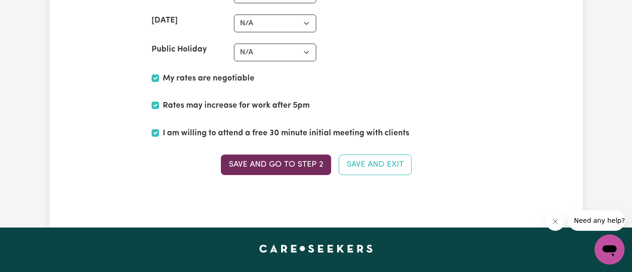
click at [287, 160] on button "Save and go to Step 2" at bounding box center [276, 164] width 110 height 21
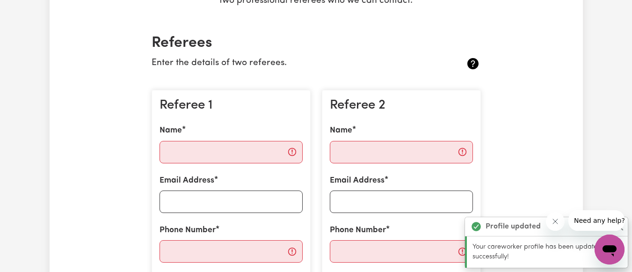
scroll to position [200, 0]
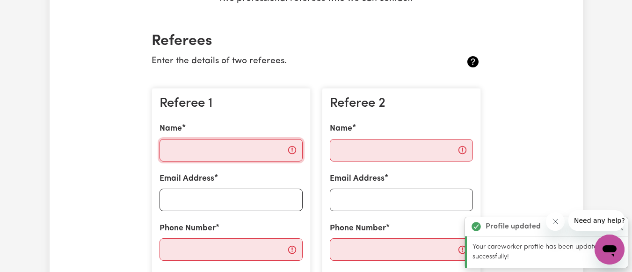
click at [239, 157] on input "Name" at bounding box center [231, 150] width 143 height 22
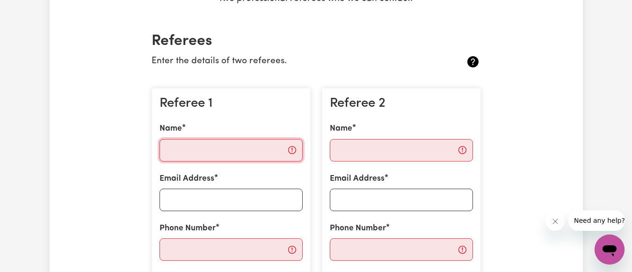
type input "Subhekshya"
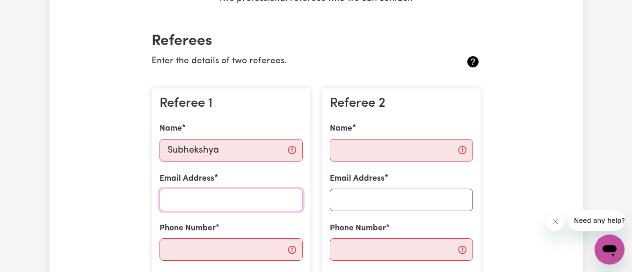
type input "[EMAIL_ADDRESS][DOMAIN_NAME]"
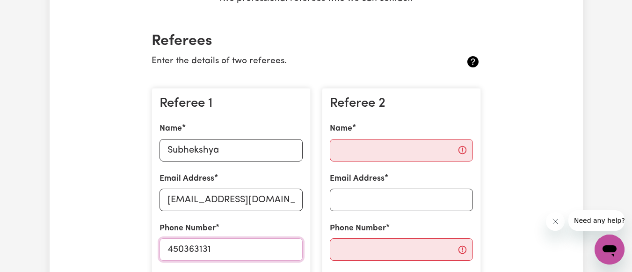
click at [169, 248] on input "450363131" at bounding box center [231, 249] width 143 height 22
type input "0450363131"
click at [367, 141] on input "Name" at bounding box center [401, 150] width 143 height 22
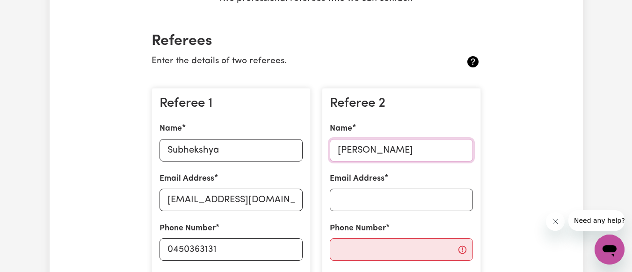
type input "[PERSON_NAME]"
click at [271, 139] on input "Subhekshya" at bounding box center [231, 150] width 143 height 22
type input "Subhekshya ban"
click at [352, 184] on label "Email Address" at bounding box center [357, 179] width 55 height 12
click at [352, 189] on input "Email Address" at bounding box center [401, 200] width 143 height 22
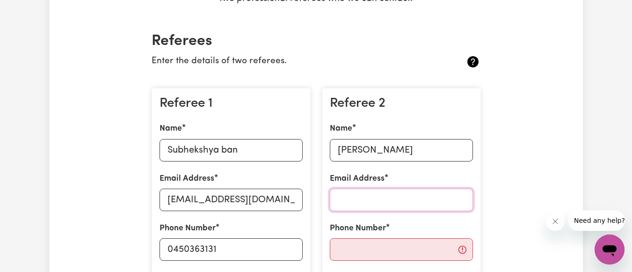
click at [354, 196] on input "Email Address" at bounding box center [401, 200] width 143 height 22
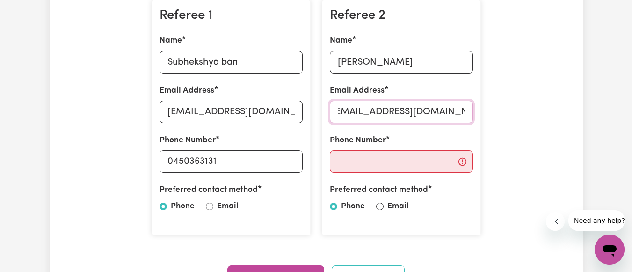
scroll to position [289, 0]
type input "[EMAIL_ADDRESS][DOMAIN_NAME]"
click at [372, 158] on input "Phone Number" at bounding box center [401, 161] width 143 height 22
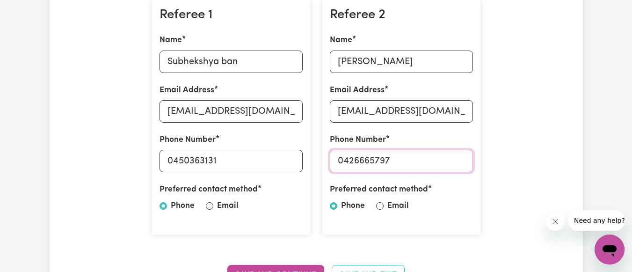
click at [362, 161] on input "0426665797" at bounding box center [401, 161] width 143 height 22
click at [363, 158] on input "042665797" at bounding box center [401, 161] width 143 height 22
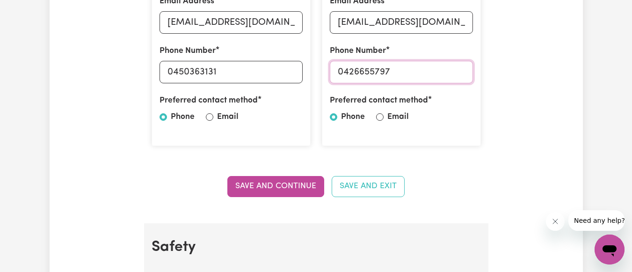
scroll to position [380, 0]
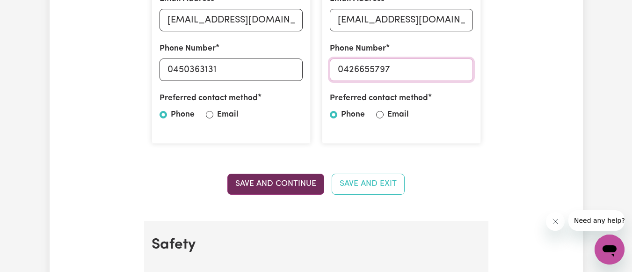
type input "0426655797"
click at [287, 184] on button "Save and Continue" at bounding box center [275, 184] width 97 height 21
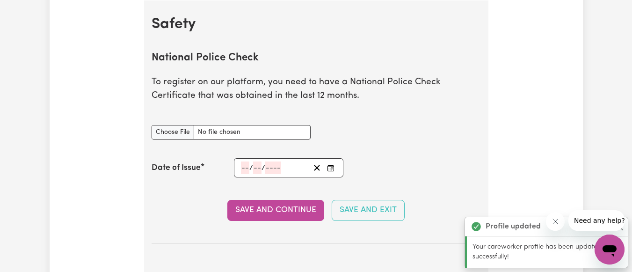
scroll to position [601, 0]
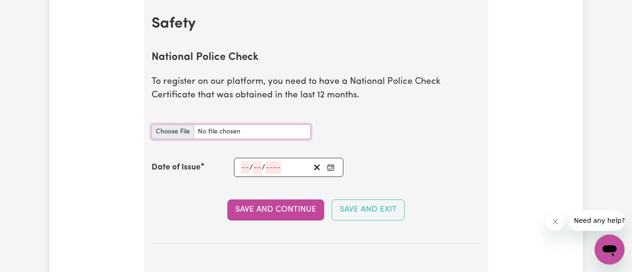
click at [181, 133] on input "National Police Check document" at bounding box center [231, 131] width 159 height 15
type input "C:\fakepath\13969916PC_TIWARI.pdf"
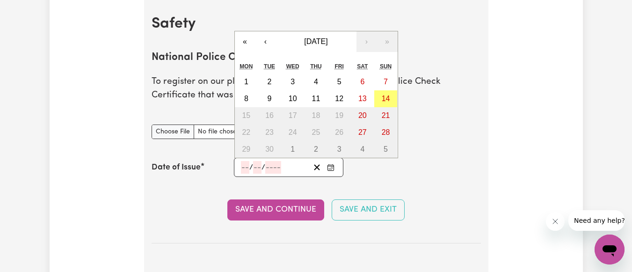
click at [241, 168] on input "number" at bounding box center [245, 167] width 8 height 13
type input "18"
type input "02"
type input "0002-02-18"
type input "2"
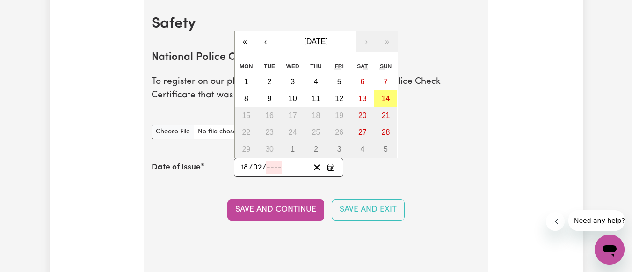
type input "2"
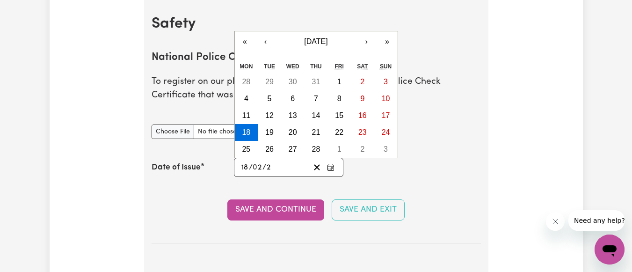
type input "0020-02-18"
type input "20"
type input "0202-02-18"
type input "202"
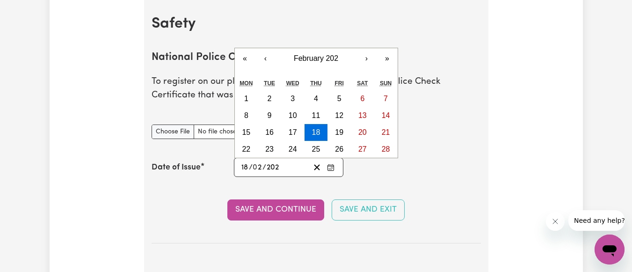
type input "[DATE]"
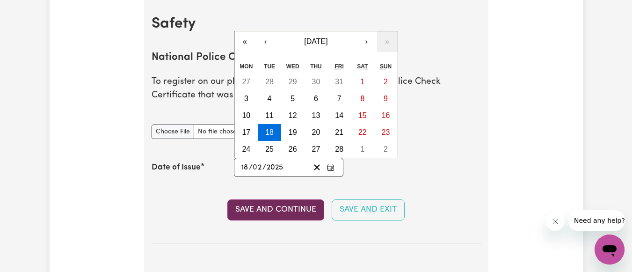
type input "2025"
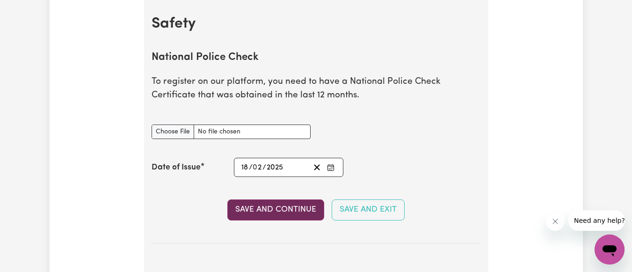
click at [244, 209] on button "Save and Continue" at bounding box center [275, 209] width 97 height 21
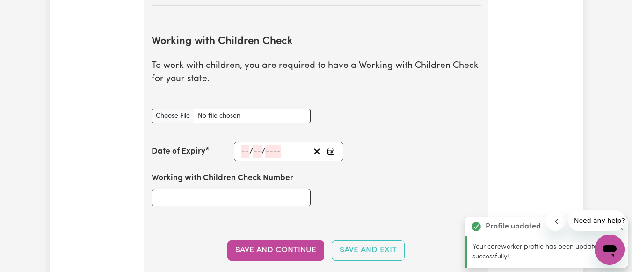
scroll to position [892, 0]
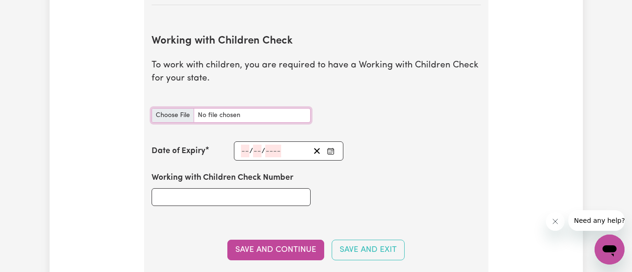
click at [179, 113] on input "Working with Children Check document" at bounding box center [231, 115] width 159 height 15
type input "C:\fakepath\1000048455.jpg"
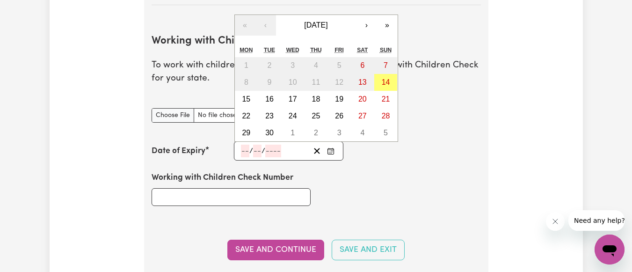
click at [245, 146] on input "number" at bounding box center [245, 151] width 8 height 13
type input "24"
type input "05"
type input "202"
type input "[DATE]"
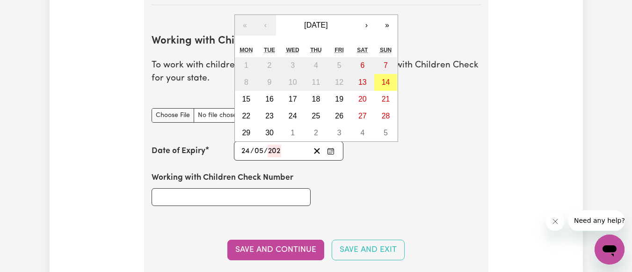
type input "5"
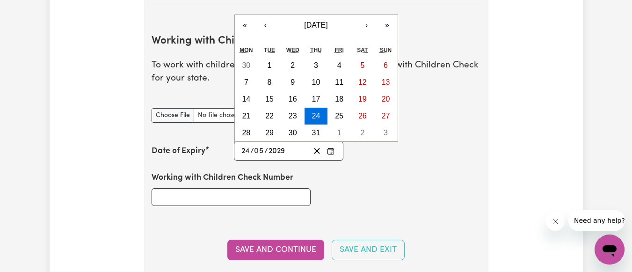
type input "2029"
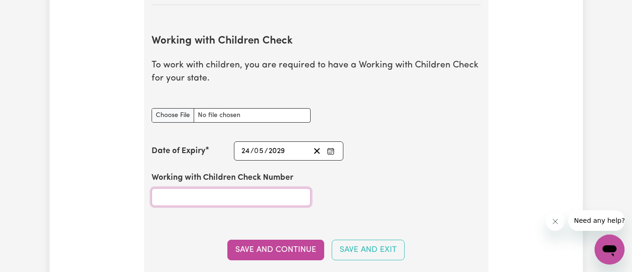
click at [221, 193] on input "Working with Children Check Number" at bounding box center [231, 197] width 159 height 18
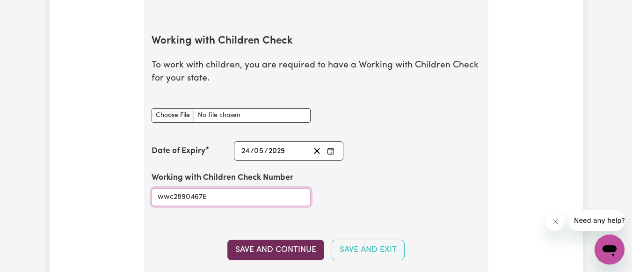
type input "wwc2890467E"
click at [284, 241] on button "Save and Continue" at bounding box center [275, 250] width 97 height 21
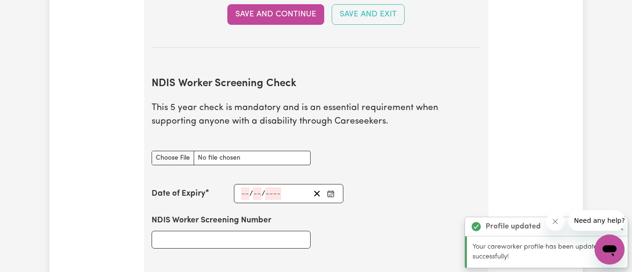
scroll to position [1190, 0]
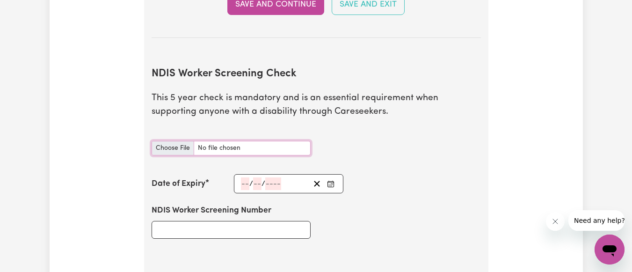
click at [175, 149] on input "NDIS Worker Screening Check document" at bounding box center [231, 148] width 159 height 15
type input "C:\fakepath\1000048456.jpg"
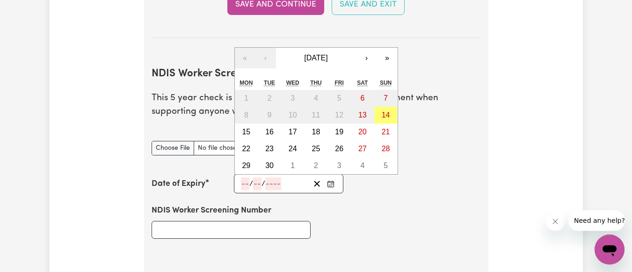
click at [243, 181] on input "number" at bounding box center [245, 183] width 8 height 13
type input "04"
type input "10"
type input "202"
type input "[DATE]"
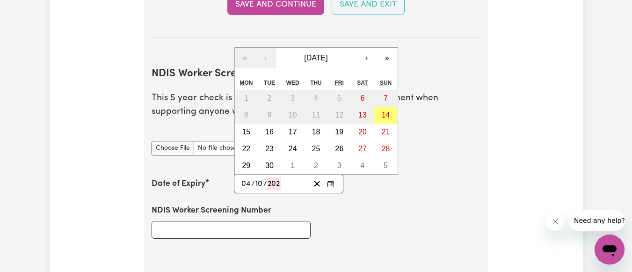
type input "4"
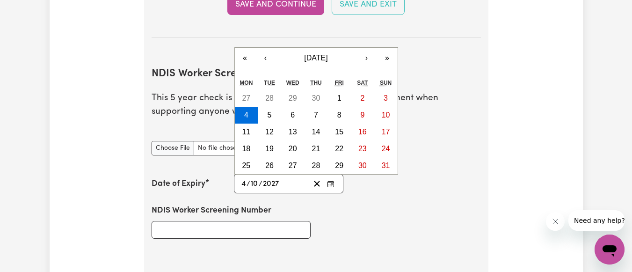
type input "2027"
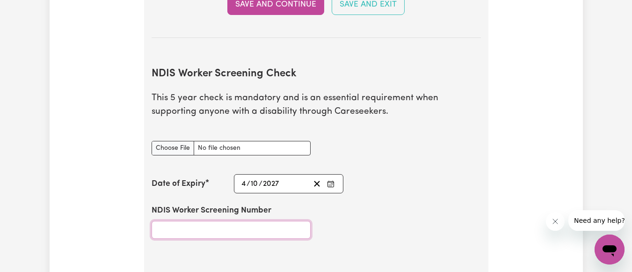
click at [217, 233] on input "NDIS Worker Screening Number" at bounding box center [231, 230] width 159 height 18
click at [217, 232] on input "NDIS Worker Screening Number" at bounding box center [231, 230] width 159 height 18
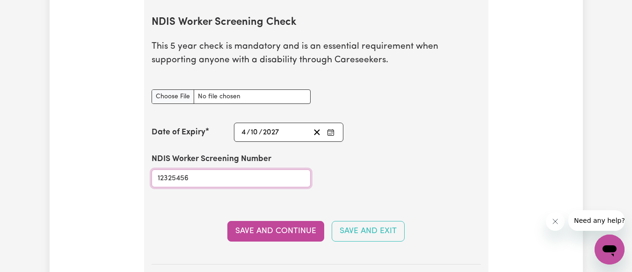
scroll to position [1244, 0]
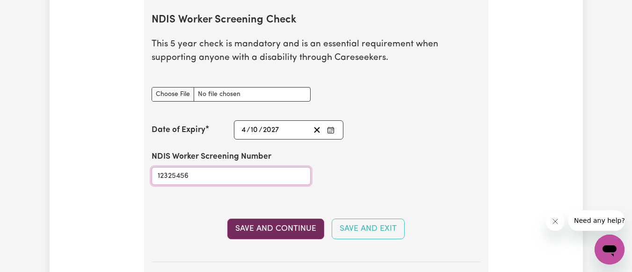
type input "12325456"
click at [263, 235] on button "Save and Continue" at bounding box center [275, 229] width 97 height 21
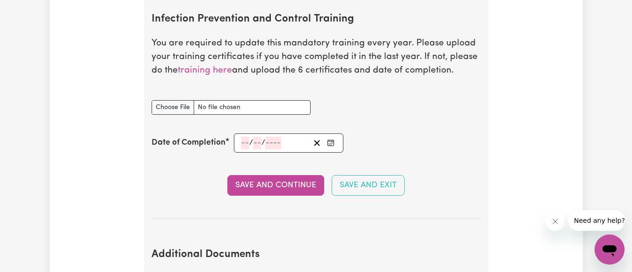
scroll to position [1558, 0]
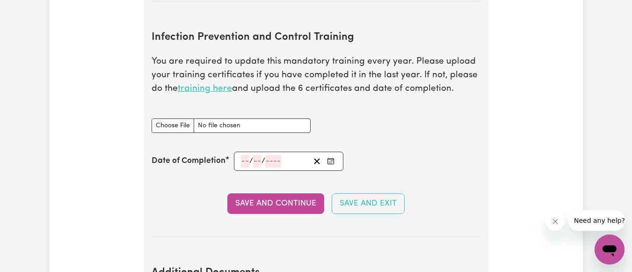
click at [219, 93] on link "training here" at bounding box center [205, 88] width 54 height 9
drag, startPoint x: 183, startPoint y: 116, endPoint x: 179, endPoint y: 128, distance: 12.4
click at [179, 128] on div "Infection Prevention and Control Training document" at bounding box center [231, 120] width 159 height 26
click at [179, 128] on input "Infection Prevention and Control Training document" at bounding box center [231, 125] width 159 height 15
type input "C:\fakepath\yZEQiR4x.pdf"
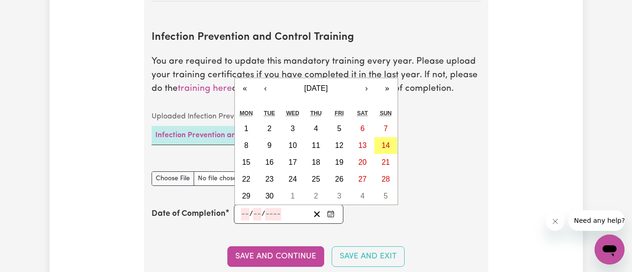
click at [241, 211] on input "number" at bounding box center [245, 214] width 8 height 13
click at [263, 94] on button "‹" at bounding box center [266, 88] width 21 height 21
click at [288, 127] on button "2" at bounding box center [292, 128] width 23 height 17
type input "[DATE]"
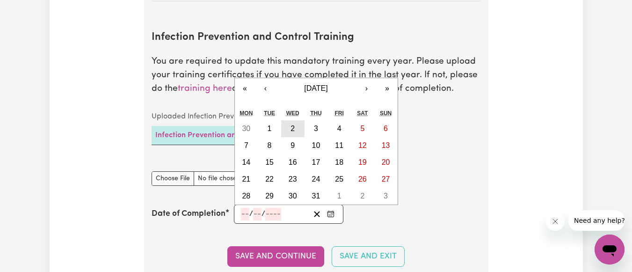
type input "2"
type input "7"
type input "2025"
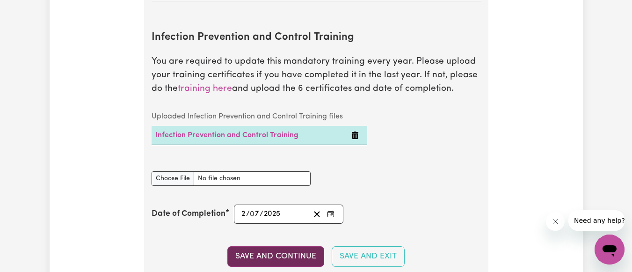
click at [266, 253] on button "Save and Continue" at bounding box center [275, 256] width 97 height 21
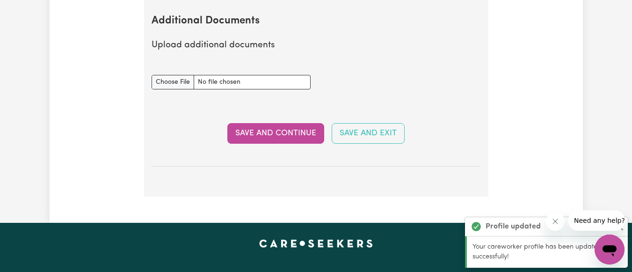
scroll to position [1848, 0]
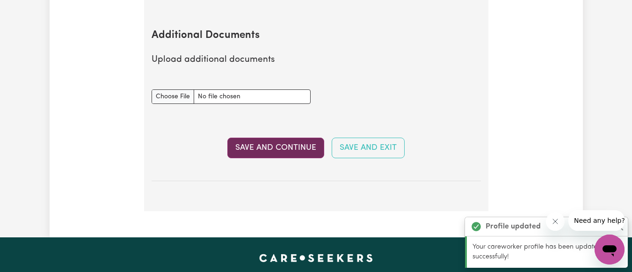
click at [253, 144] on button "Save and Continue" at bounding box center [275, 148] width 97 height 21
select select "Certificate III (Individual Support)"
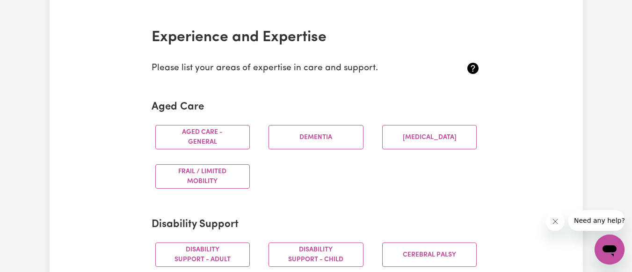
scroll to position [214, 0]
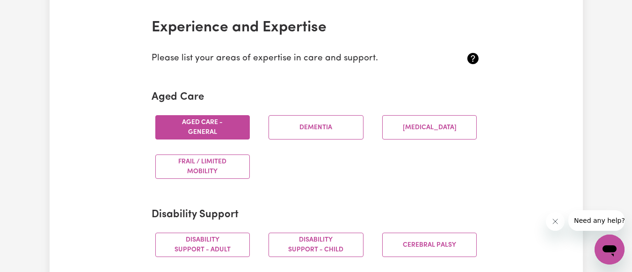
click at [215, 131] on button "Aged care - General" at bounding box center [202, 127] width 95 height 24
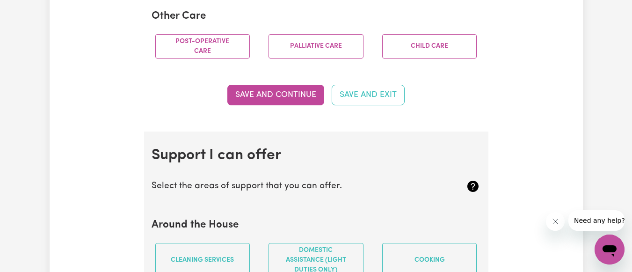
scroll to position [745, 0]
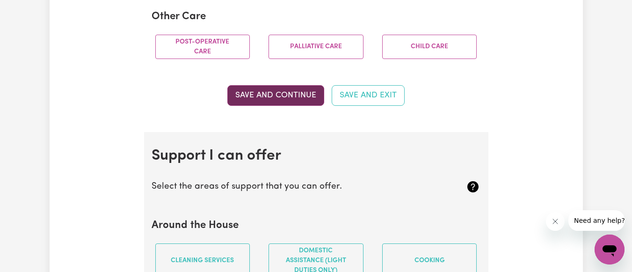
click at [277, 106] on button "Save and Continue" at bounding box center [275, 95] width 97 height 21
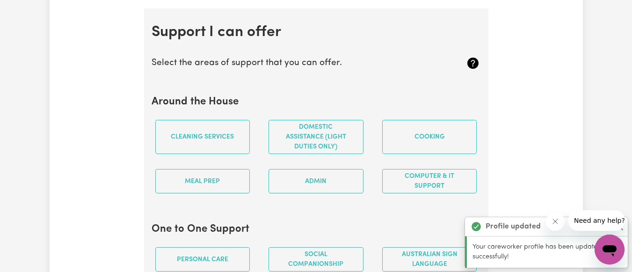
scroll to position [888, 0]
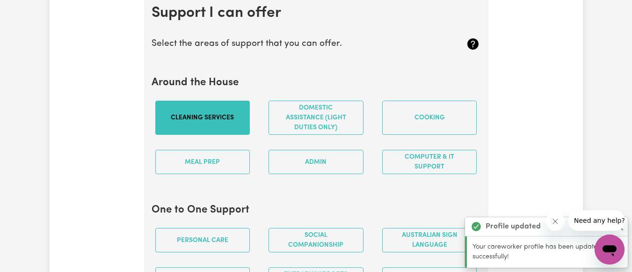
click at [229, 119] on button "Cleaning services" at bounding box center [202, 118] width 95 height 34
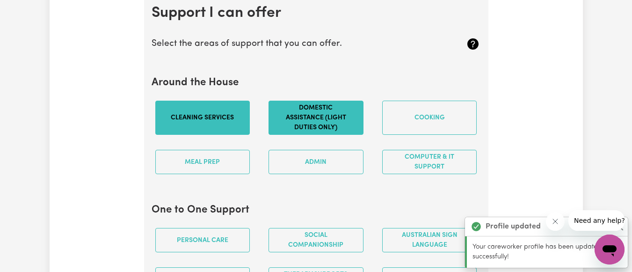
click at [298, 129] on button "Domestic assistance (light duties only)" at bounding box center [316, 118] width 95 height 34
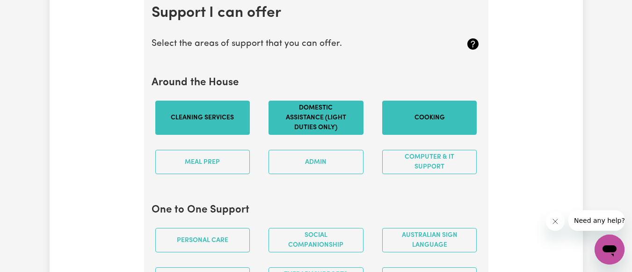
click at [422, 135] on button "Cooking" at bounding box center [429, 118] width 95 height 34
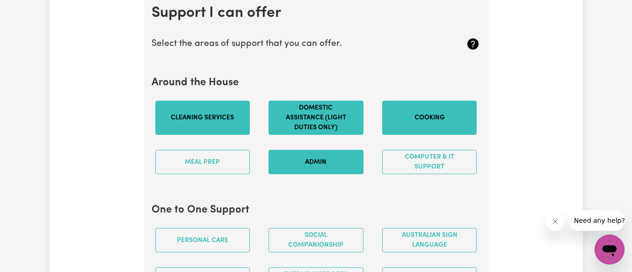
drag, startPoint x: 368, startPoint y: 172, endPoint x: 340, endPoint y: 170, distance: 28.6
click at [340, 170] on div "Admin" at bounding box center [316, 161] width 114 height 39
click at [340, 170] on button "Admin" at bounding box center [316, 162] width 95 height 24
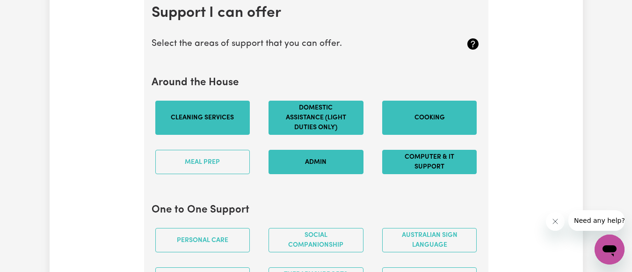
click at [409, 174] on button "Computer & IT Support" at bounding box center [429, 162] width 95 height 24
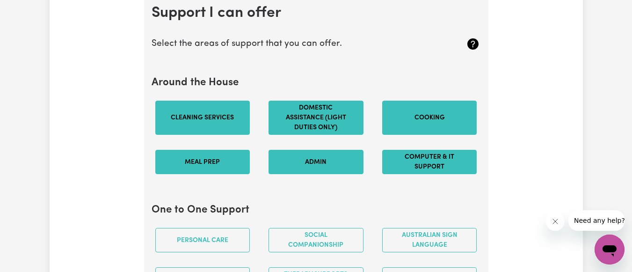
click at [203, 160] on button "Meal prep" at bounding box center [202, 162] width 95 height 24
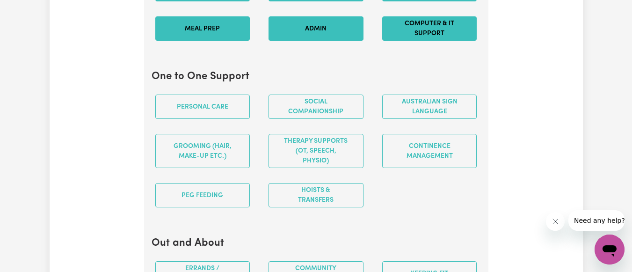
scroll to position [1022, 0]
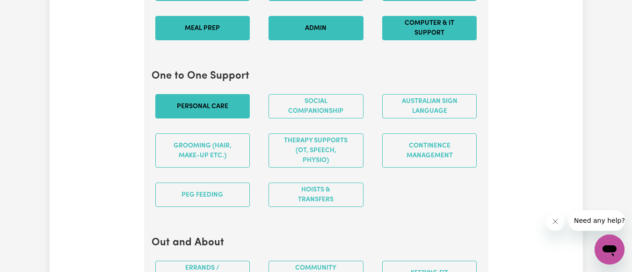
click at [235, 118] on button "Personal care" at bounding box center [202, 106] width 95 height 24
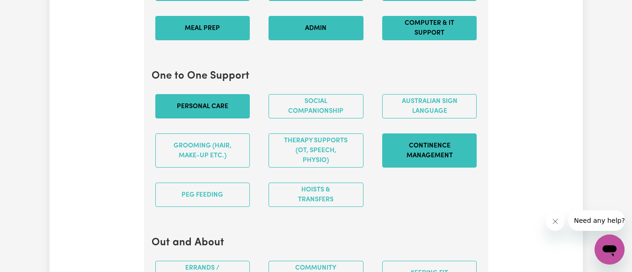
click at [426, 162] on button "Continence management" at bounding box center [429, 150] width 95 height 34
click at [427, 166] on button "Continence management" at bounding box center [429, 150] width 95 height 34
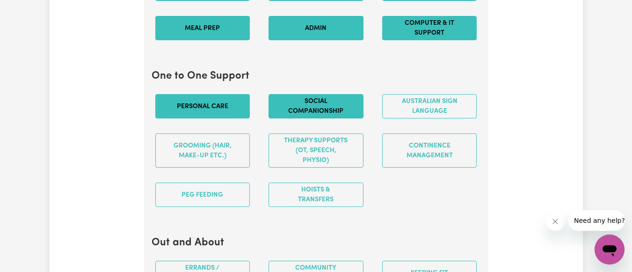
click at [316, 110] on button "Social companionship" at bounding box center [316, 106] width 95 height 24
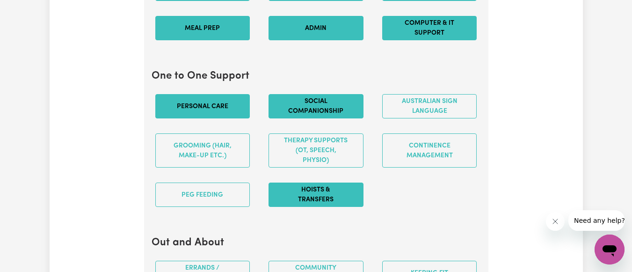
click at [316, 204] on button "Hoists & transfers" at bounding box center [316, 195] width 95 height 24
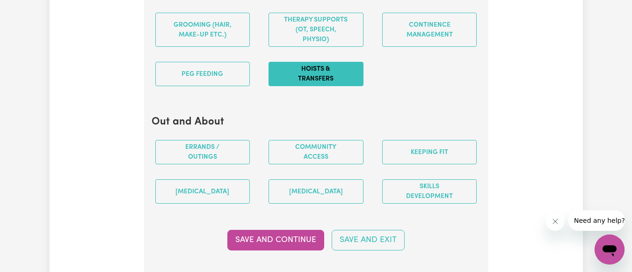
scroll to position [1144, 0]
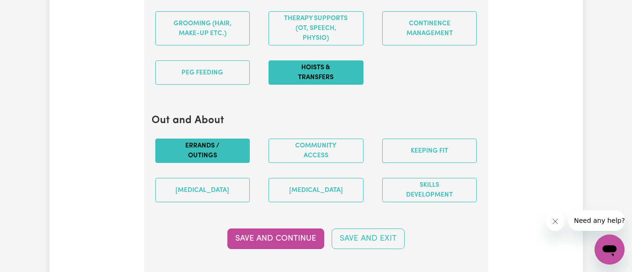
click at [228, 159] on button "Errands / Outings" at bounding box center [202, 151] width 95 height 24
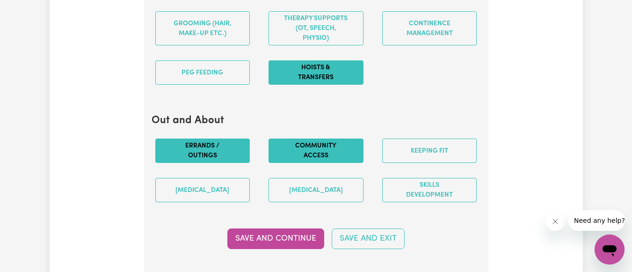
click at [308, 163] on button "Community access" at bounding box center [316, 151] width 95 height 24
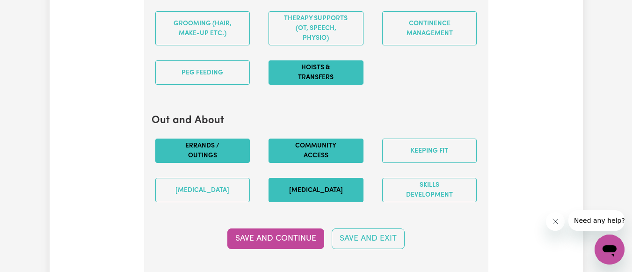
click at [331, 202] on button "[MEDICAL_DATA]" at bounding box center [316, 190] width 95 height 24
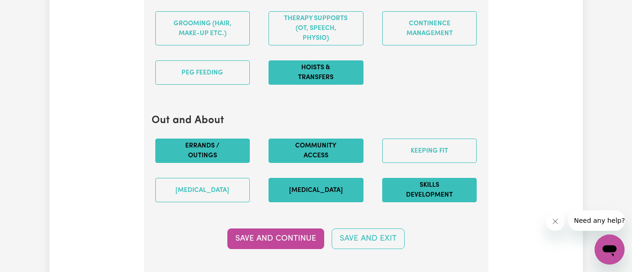
click at [443, 194] on button "Skills Development" at bounding box center [429, 190] width 95 height 24
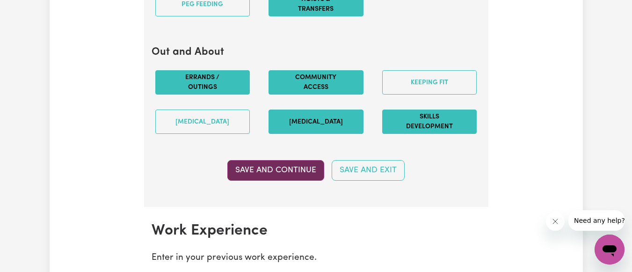
scroll to position [1213, 0]
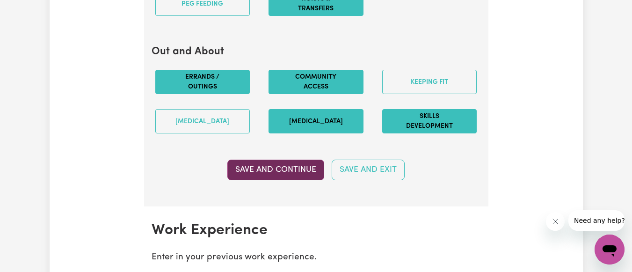
click at [272, 170] on button "Save and Continue" at bounding box center [275, 170] width 97 height 21
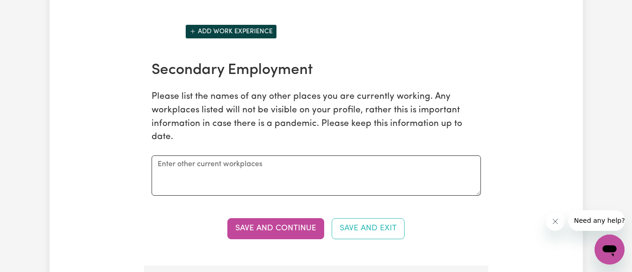
scroll to position [1475, 0]
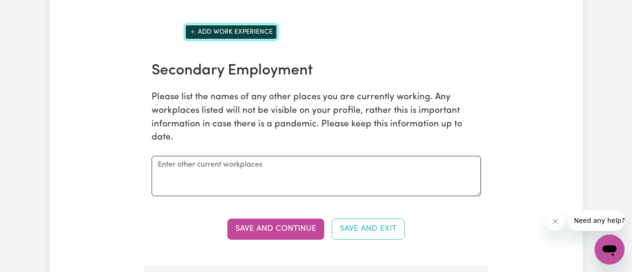
click at [241, 36] on button "Add work experience" at bounding box center [231, 32] width 92 height 15
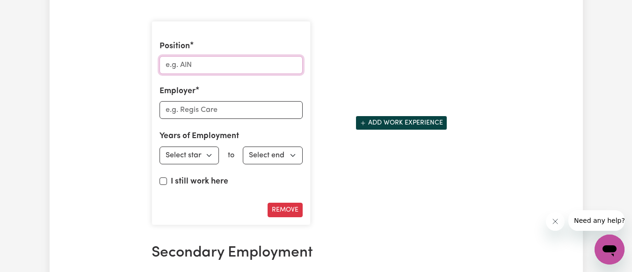
click at [217, 66] on input "Position" at bounding box center [231, 65] width 143 height 18
type input "AIN"
click at [208, 118] on input "Employer" at bounding box center [231, 110] width 143 height 18
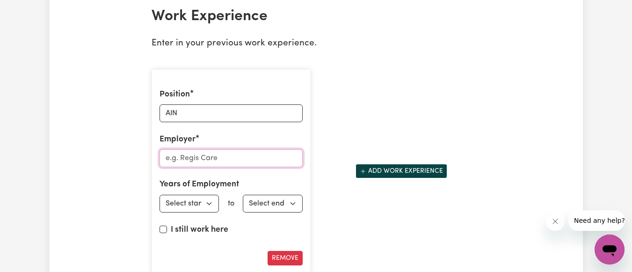
scroll to position [1432, 0]
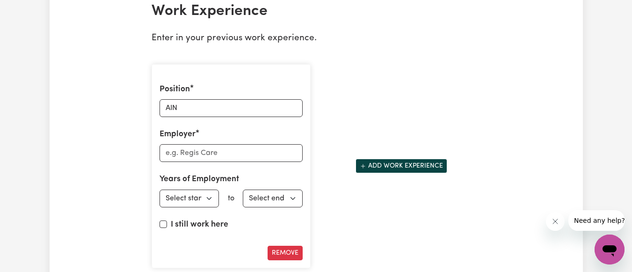
click at [178, 34] on section "Work Experience Enter in your previous work experience. Position AIN Employer Y…" at bounding box center [316, 239] width 344 height 504
